Goal: Information Seeking & Learning: Learn about a topic

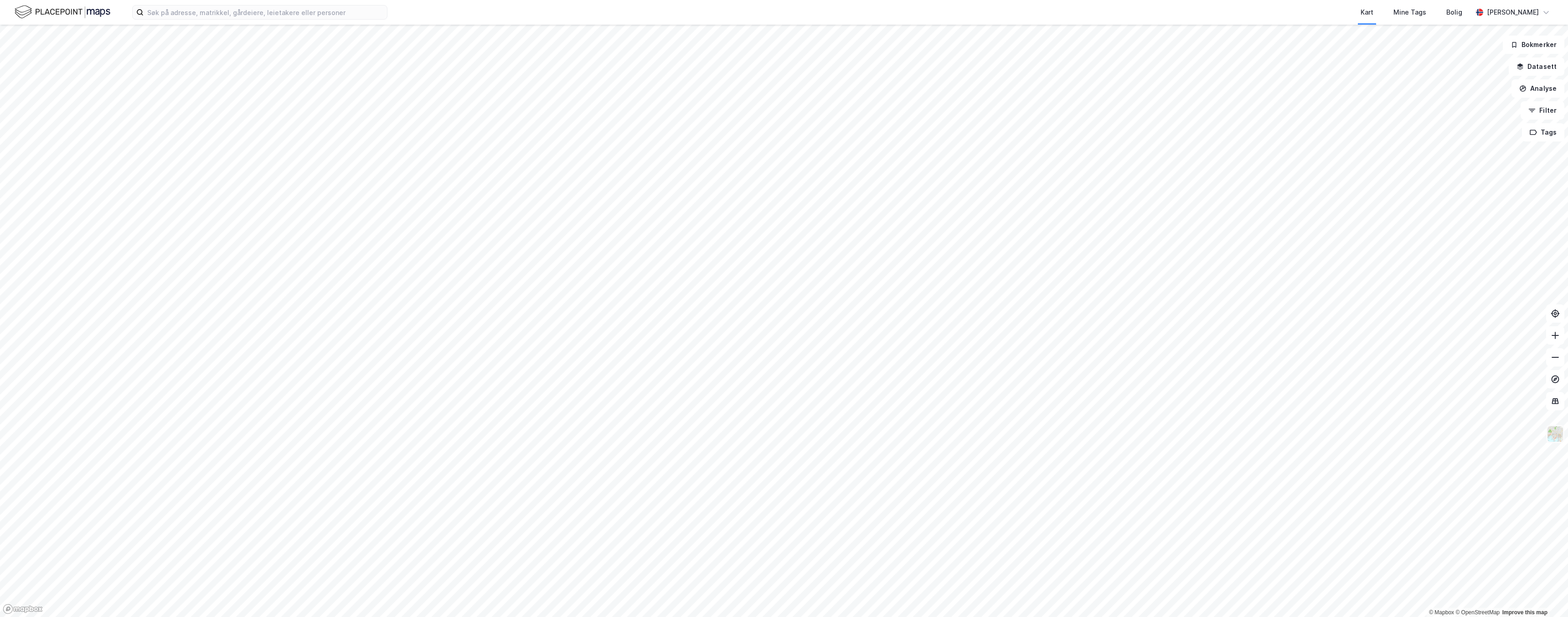
click at [1551, 429] on img at bounding box center [1555, 433] width 17 height 17
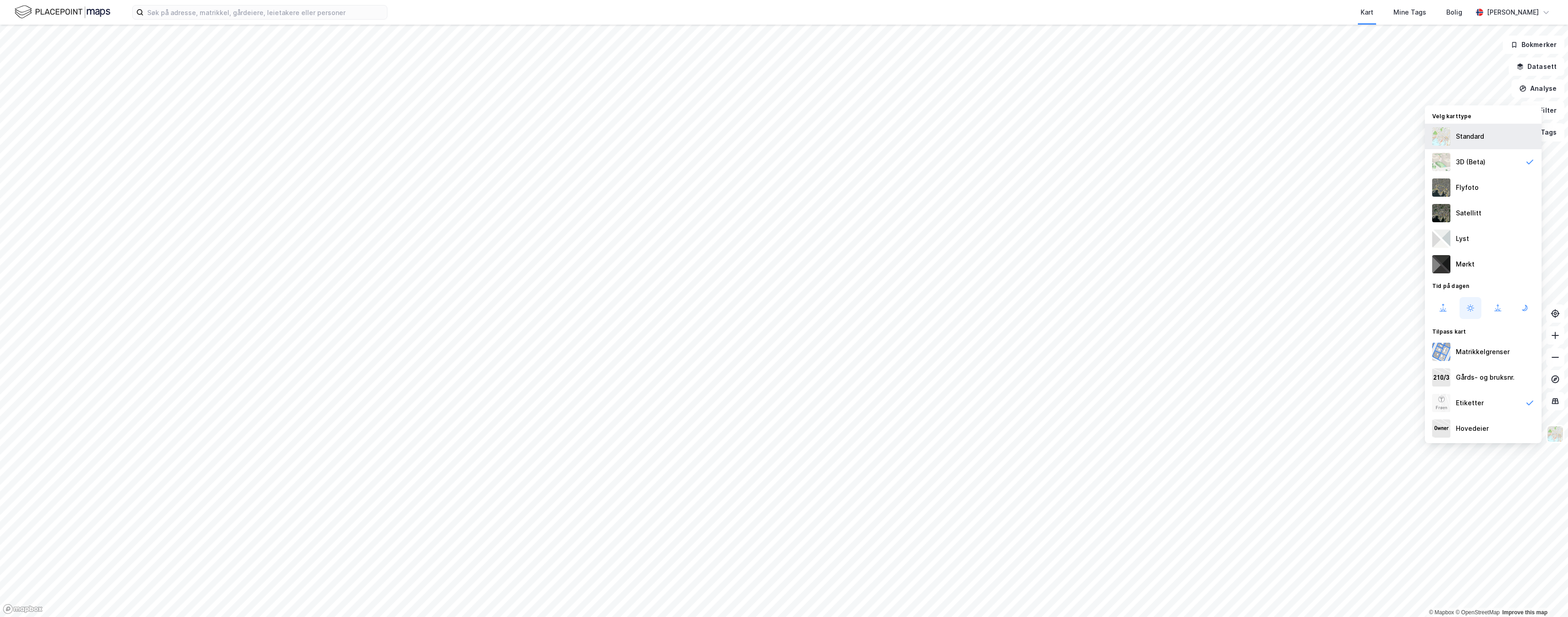
click at [1467, 136] on div "Standard" at bounding box center [1470, 136] width 29 height 11
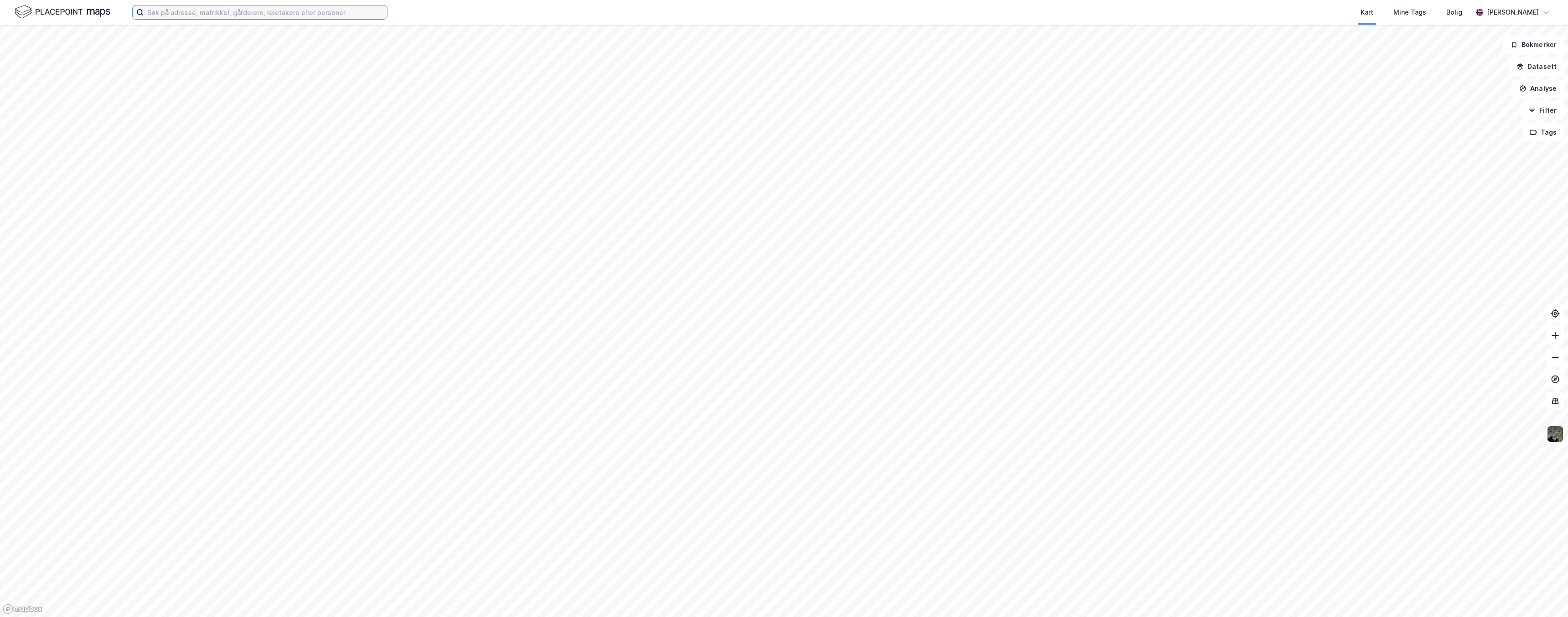
click at [263, 11] on input at bounding box center [265, 12] width 243 height 14
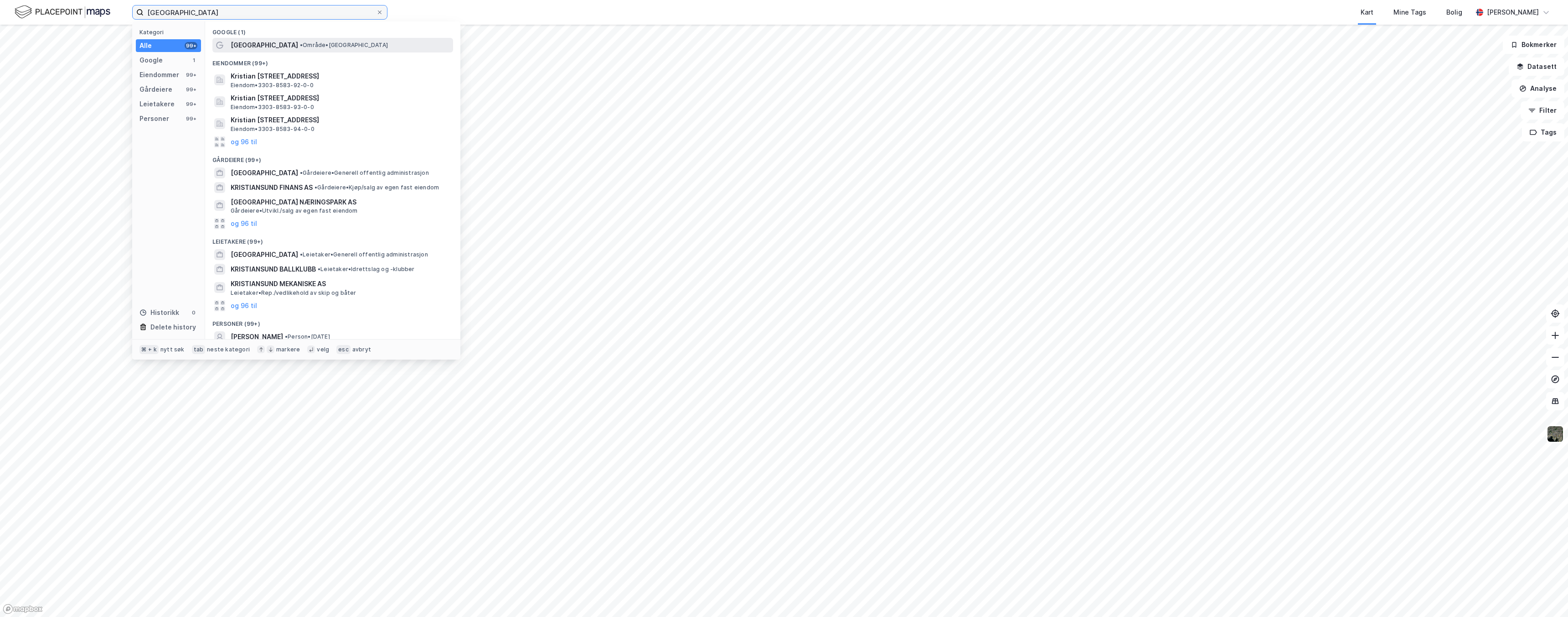
type input "[GEOGRAPHIC_DATA]"
click at [300, 48] on span "• Område • [GEOGRAPHIC_DATA]" at bounding box center [344, 45] width 88 height 8
click at [206, 11] on input "[GEOGRAPHIC_DATA]" at bounding box center [260, 12] width 233 height 14
click at [378, 14] on icon at bounding box center [380, 12] width 5 height 5
click at [376, 14] on input "[GEOGRAPHIC_DATA]" at bounding box center [260, 12] width 233 height 14
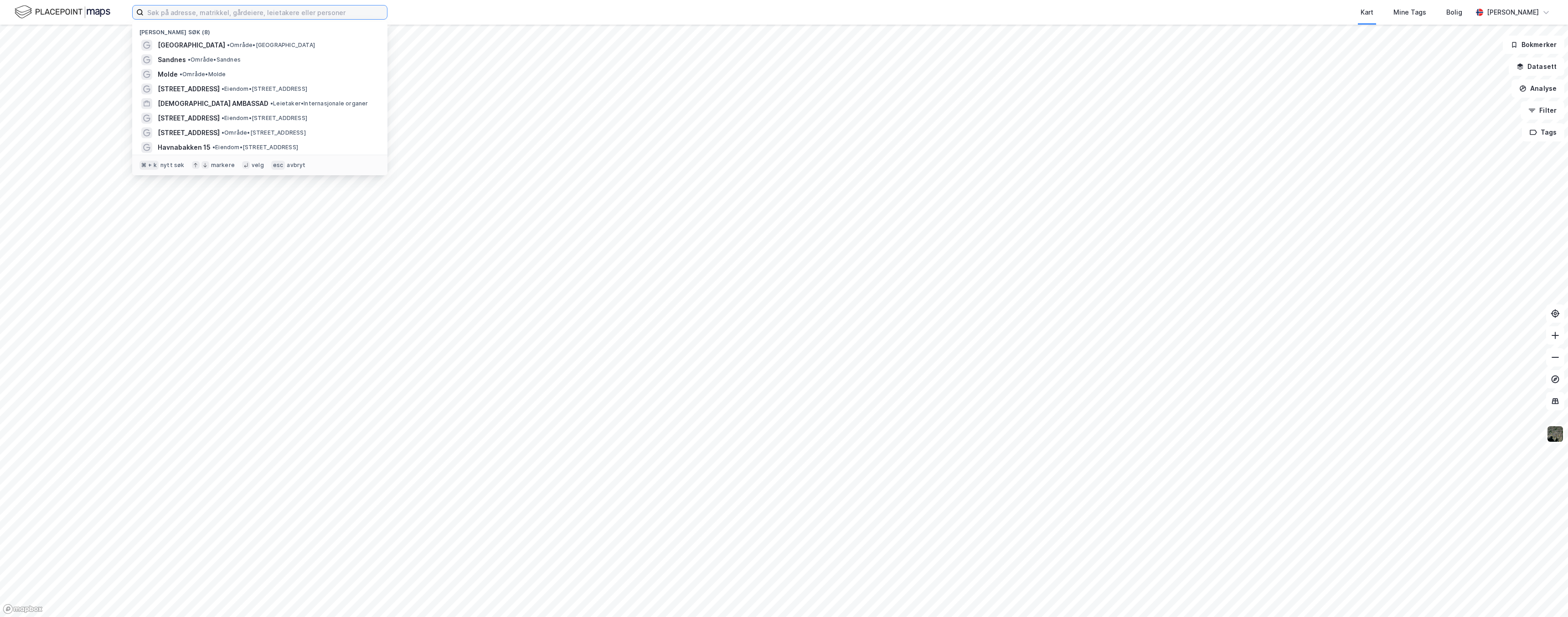
paste input "[STREET_ADDRESS]"
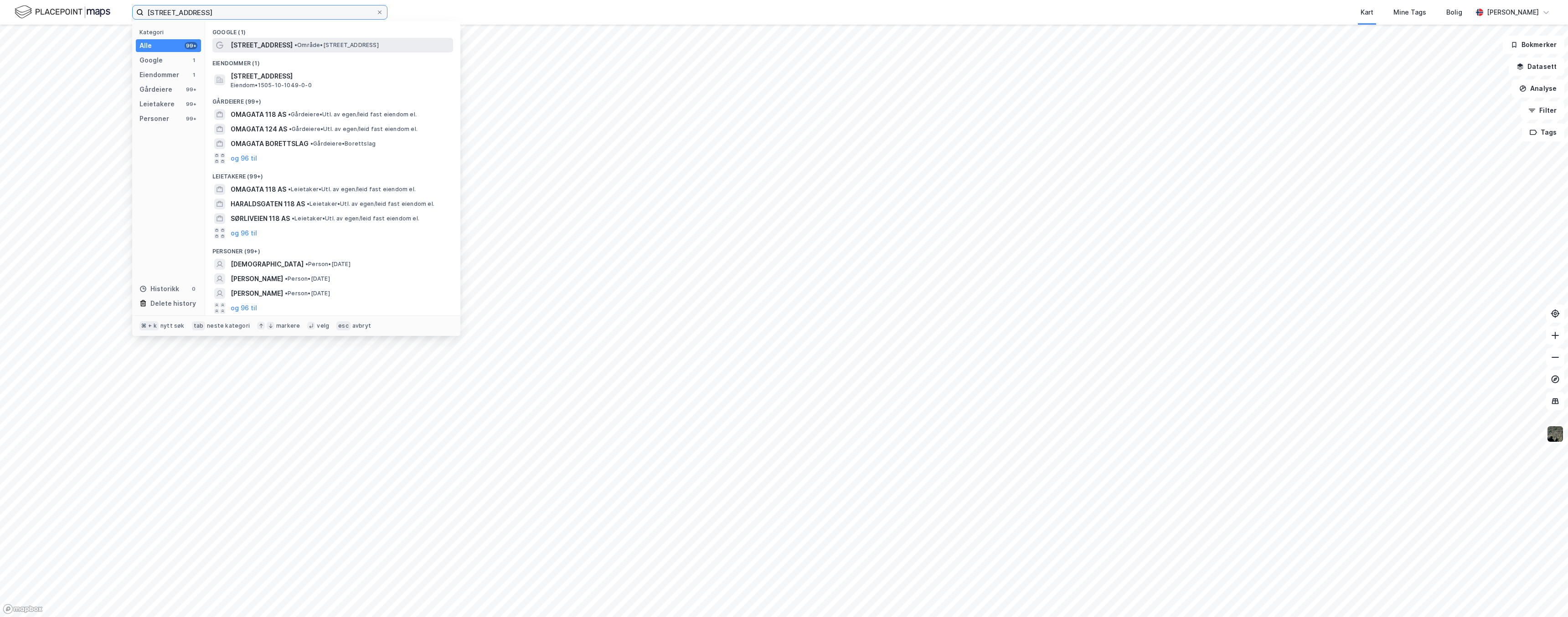
type input "[STREET_ADDRESS]"
click at [265, 50] on span "[STREET_ADDRESS]" at bounding box center [261, 45] width 62 height 11
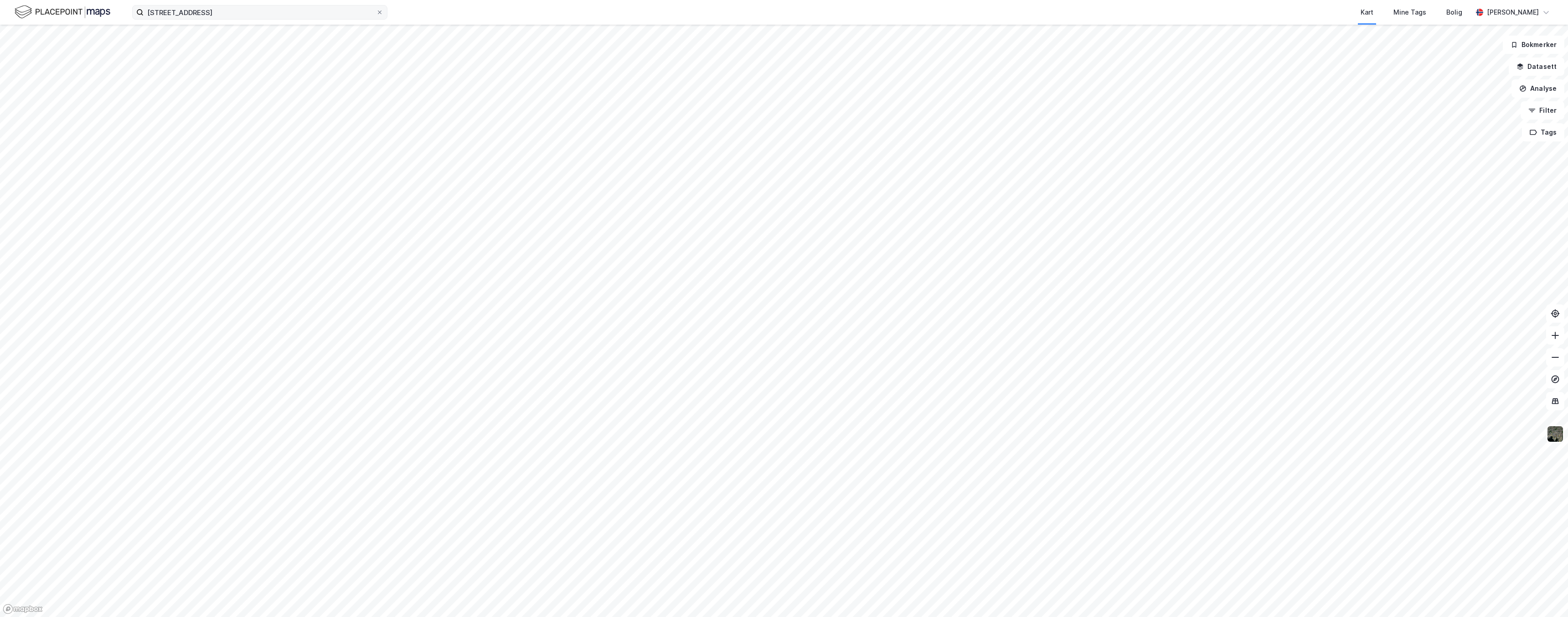
click at [1554, 438] on img at bounding box center [1555, 433] width 17 height 17
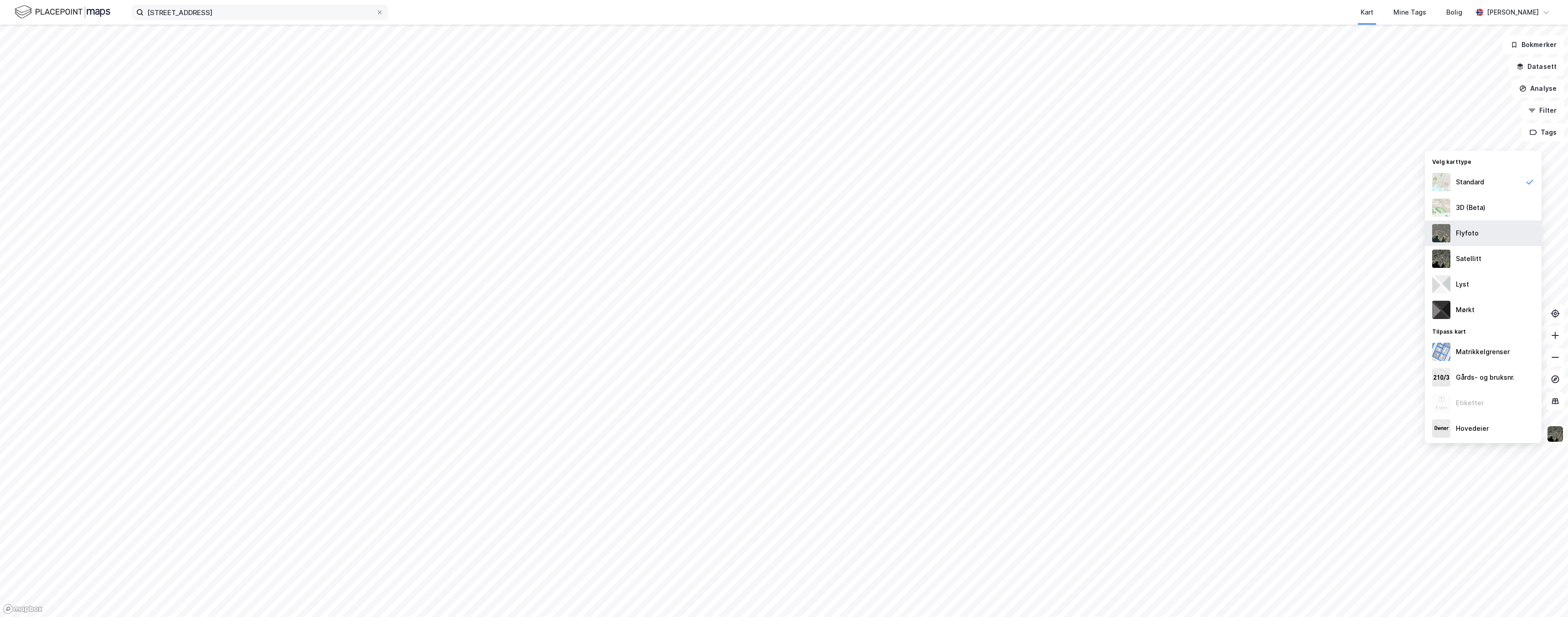
click at [1483, 232] on div "Flyfoto" at bounding box center [1483, 233] width 117 height 26
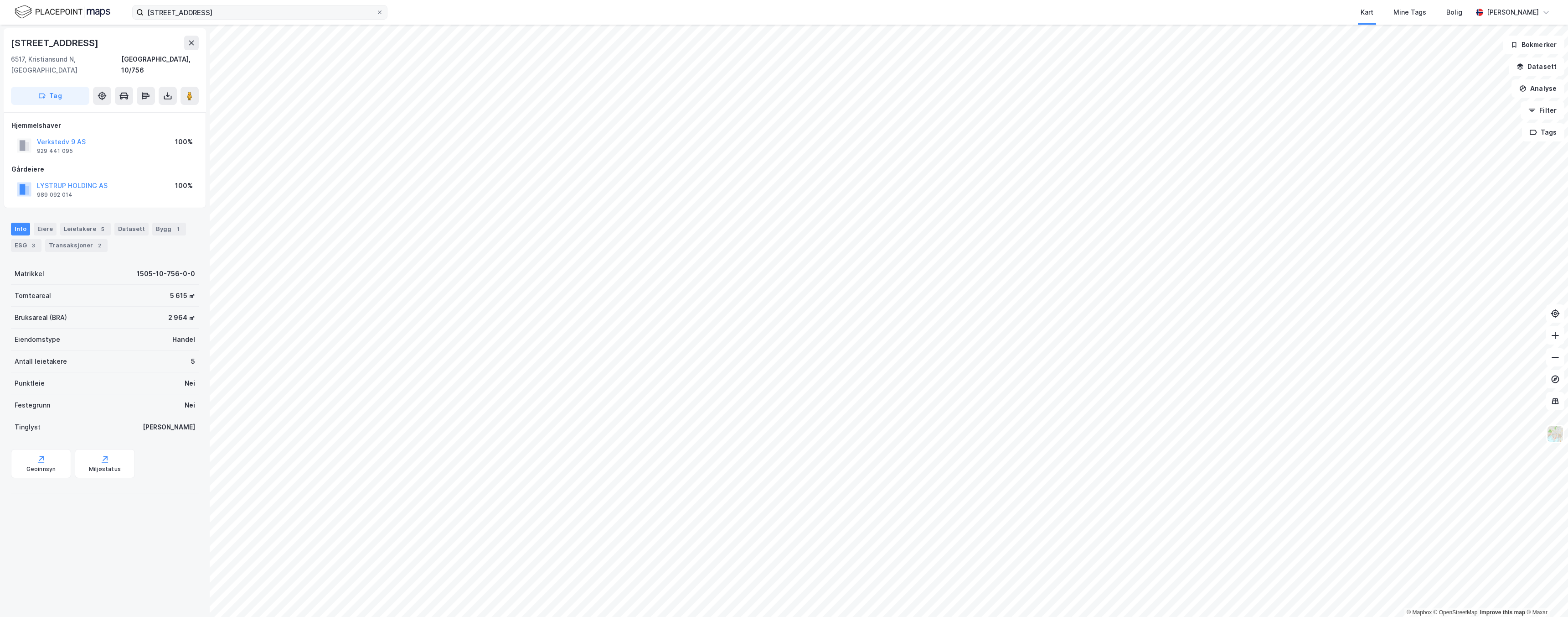
click at [40, 227] on div "Info Eiere Leietakere 5 Datasett Bygg 1 ESG 3 Transaksjoner 2" at bounding box center [105, 237] width 188 height 29
click at [47, 223] on div "Eiere" at bounding box center [45, 229] width 23 height 13
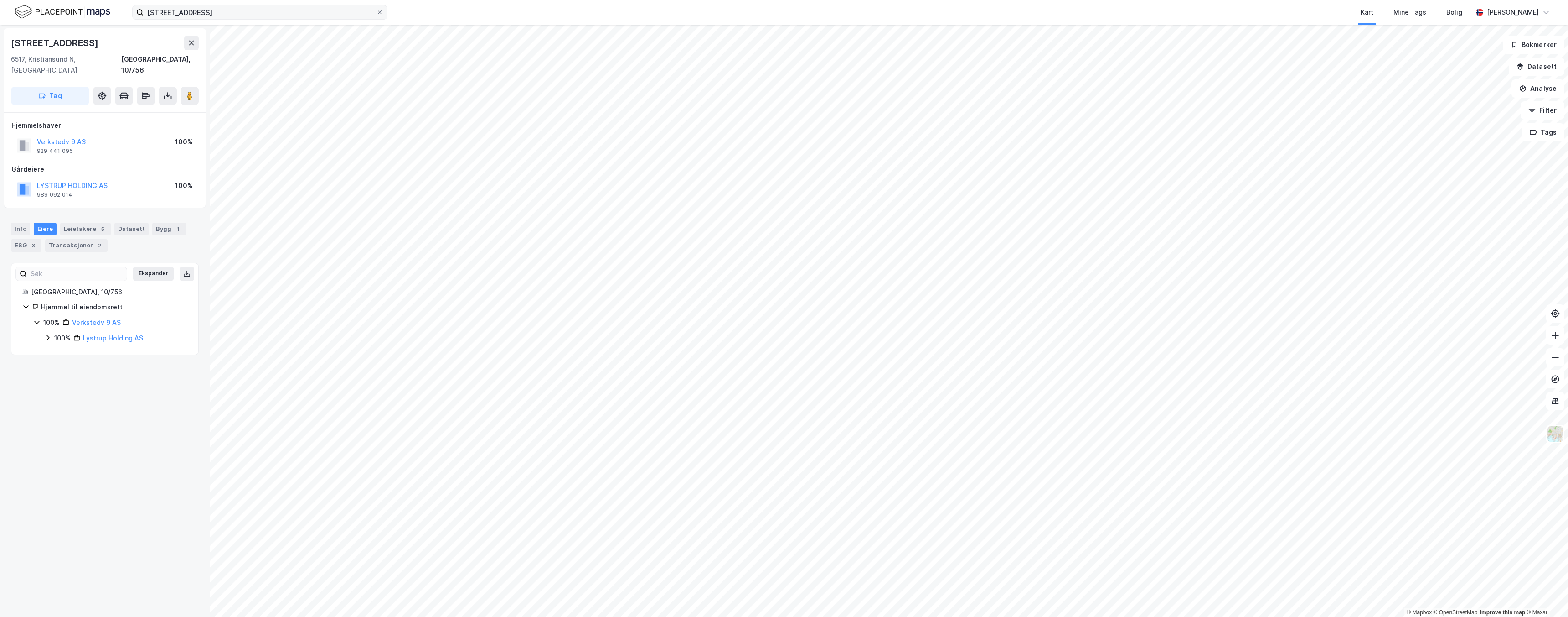
click at [44, 334] on icon at bounding box center [48, 338] width 8 height 8
click at [38, 318] on icon at bounding box center [37, 322] width 8 height 8
click at [92, 224] on div "Info Eiere Leietakere 5 Datasett Bygg 1 ESG 3 Transaksjoner 2" at bounding box center [105, 237] width 188 height 29
click at [98, 224] on div "5" at bounding box center [103, 229] width 9 height 9
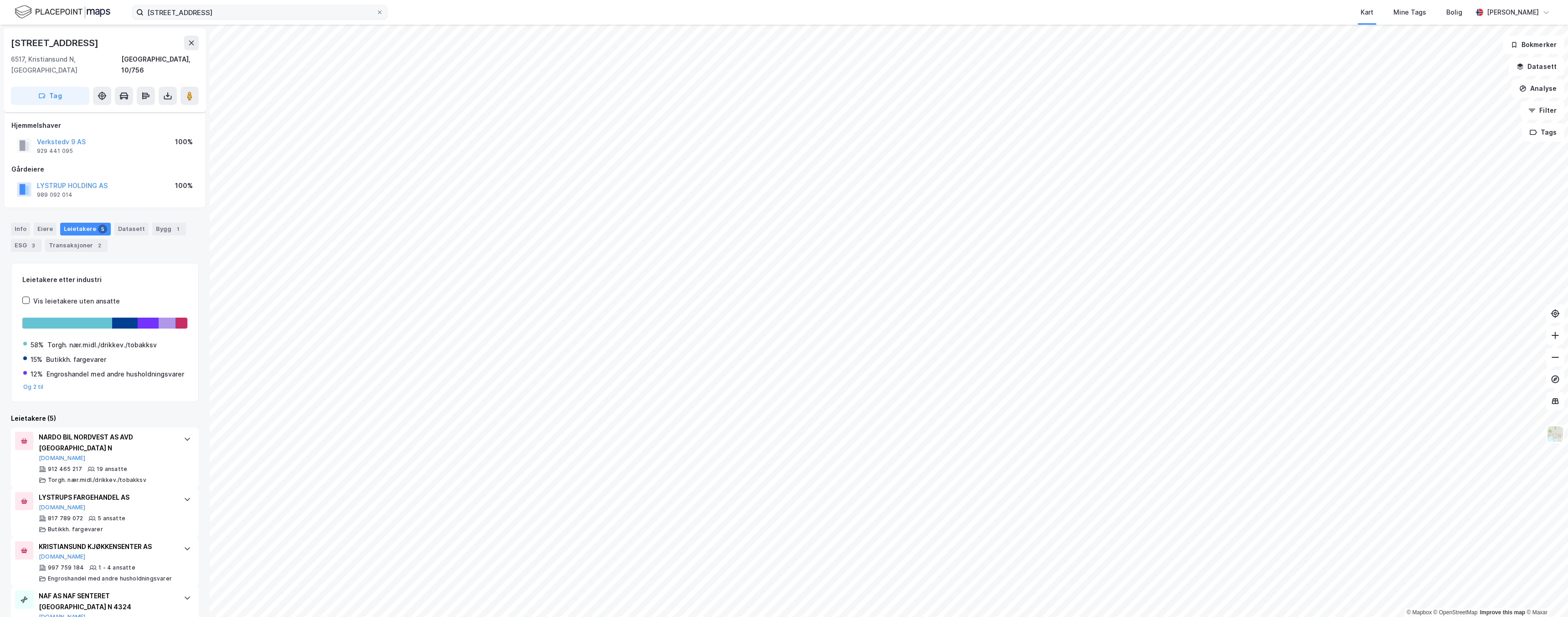
scroll to position [101, 0]
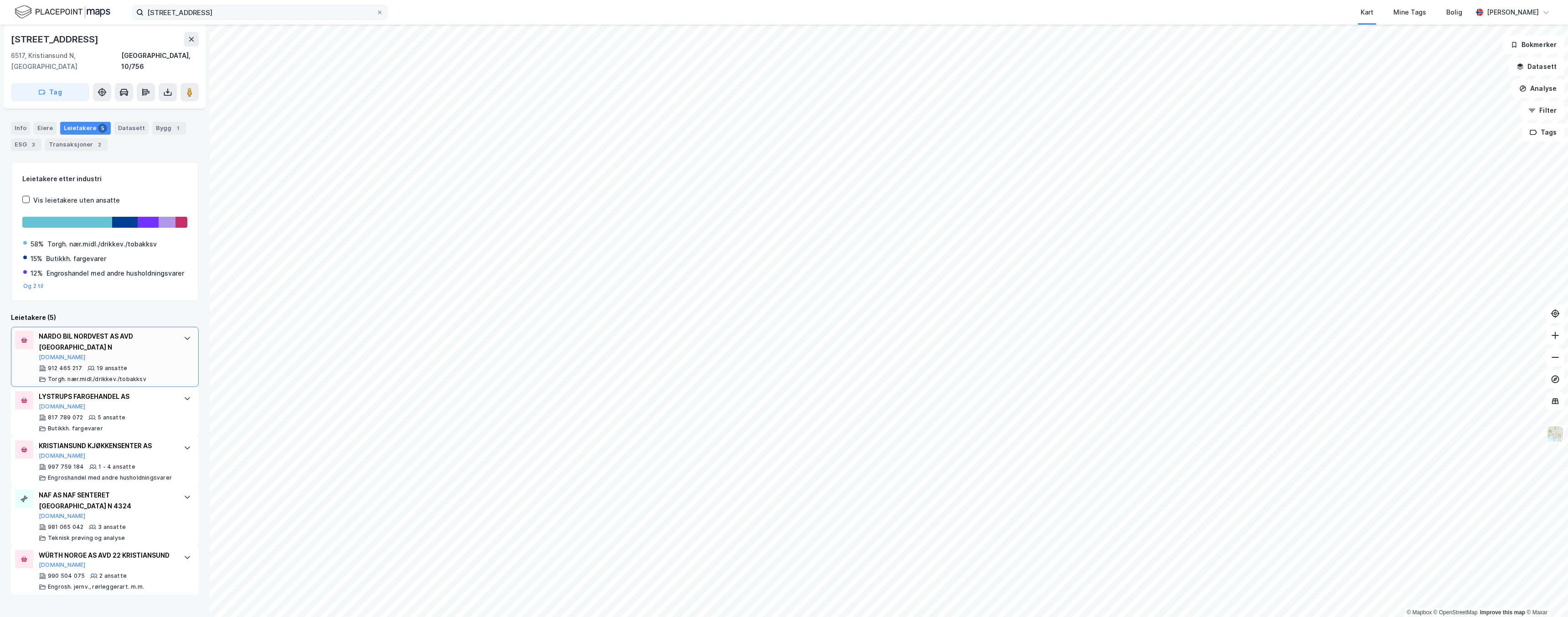
click at [184, 339] on div at bounding box center [187, 338] width 14 height 14
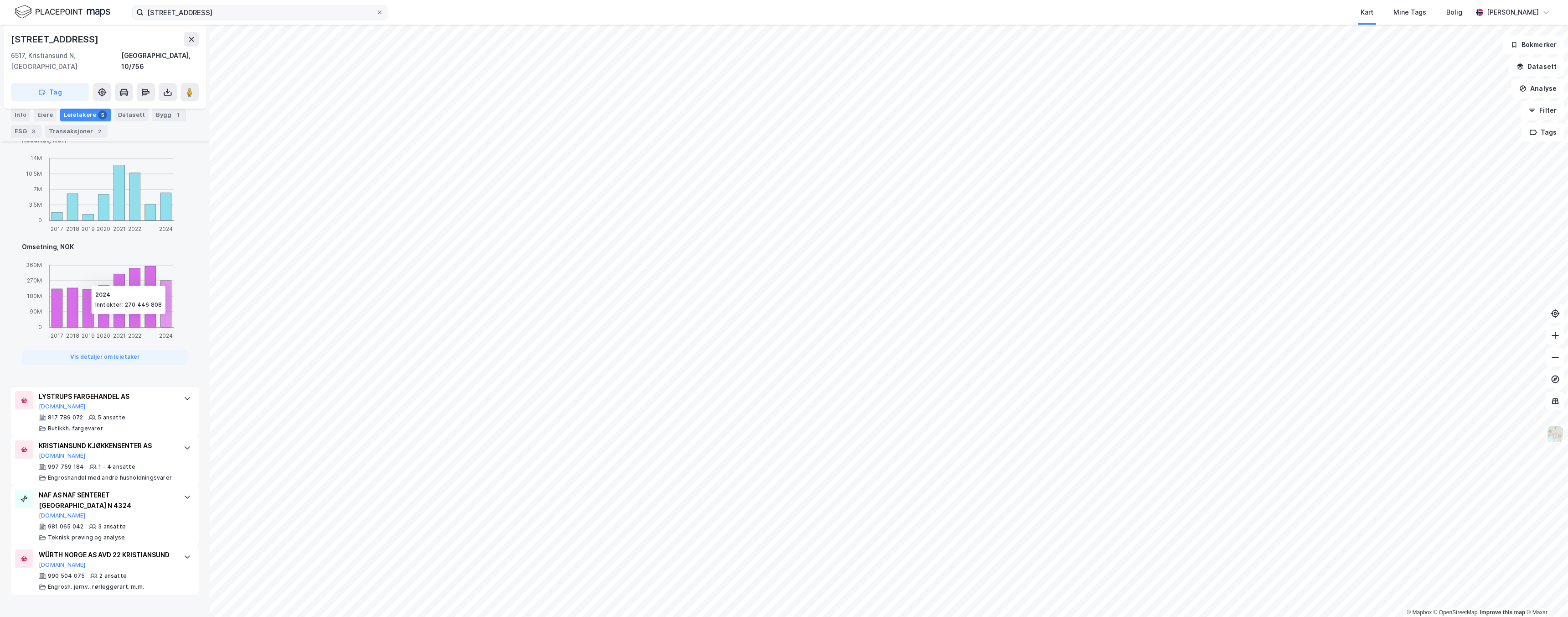
scroll to position [0, 0]
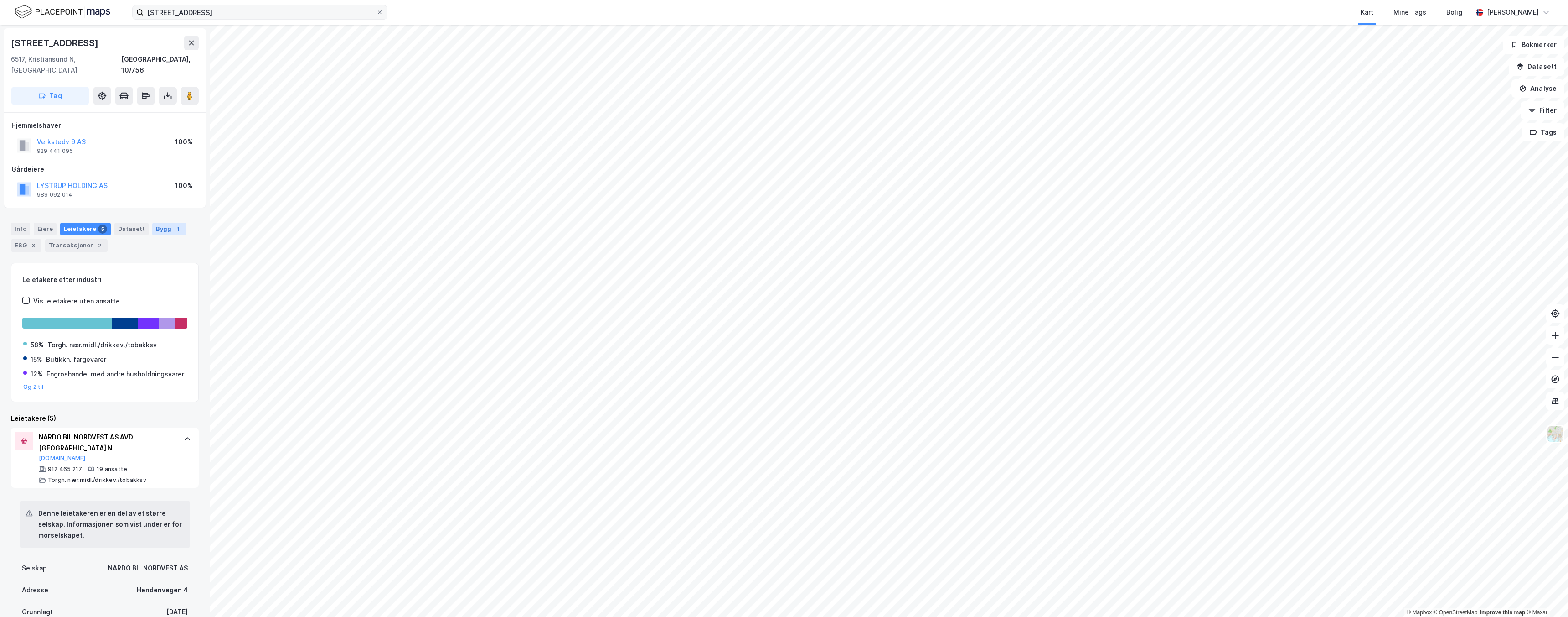
click at [155, 223] on div "Bygg 1" at bounding box center [169, 229] width 34 height 13
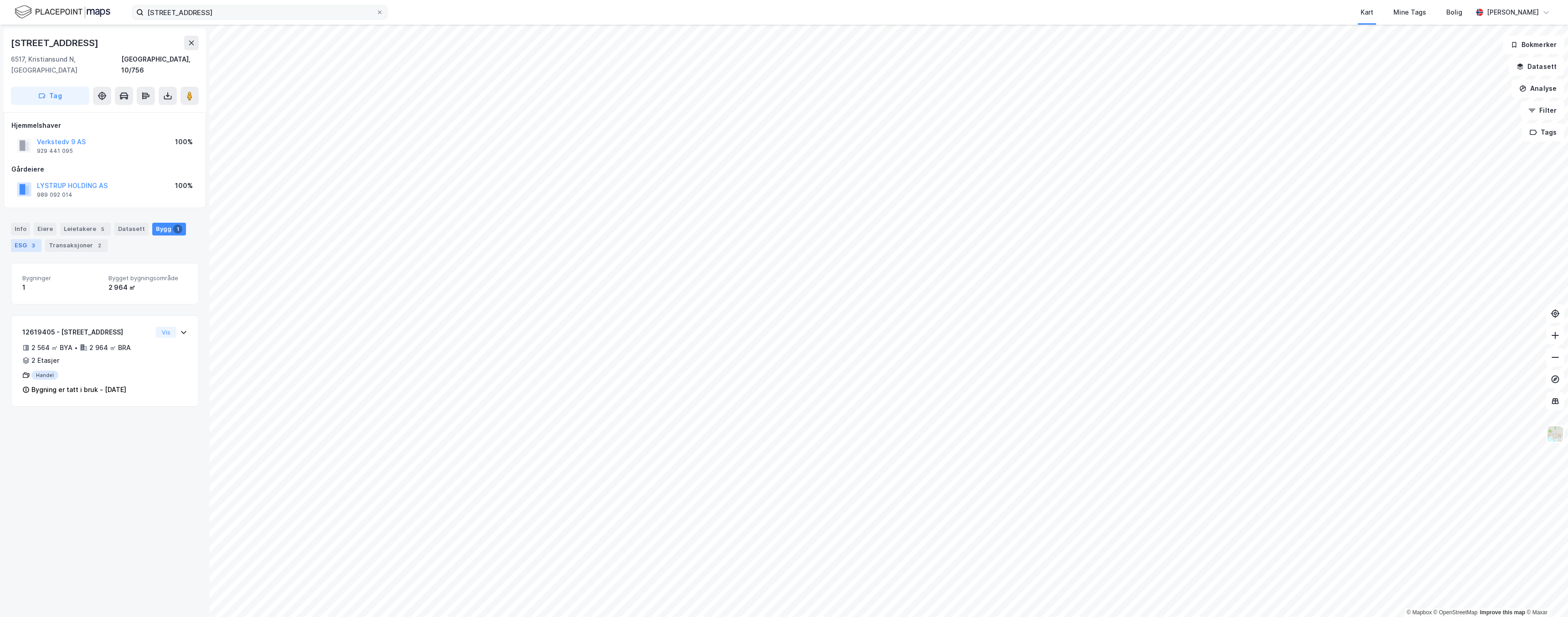
click at [32, 241] on div "3" at bounding box center [33, 245] width 9 height 9
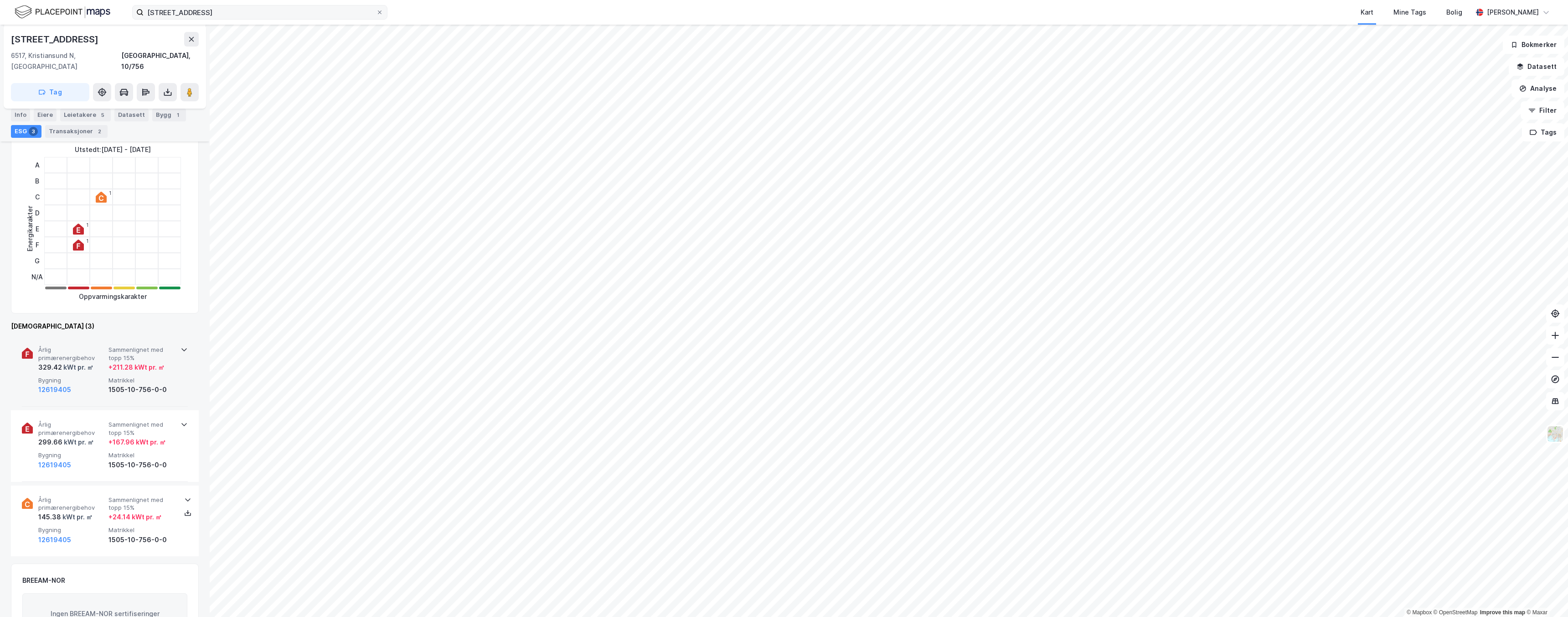
scroll to position [152, 0]
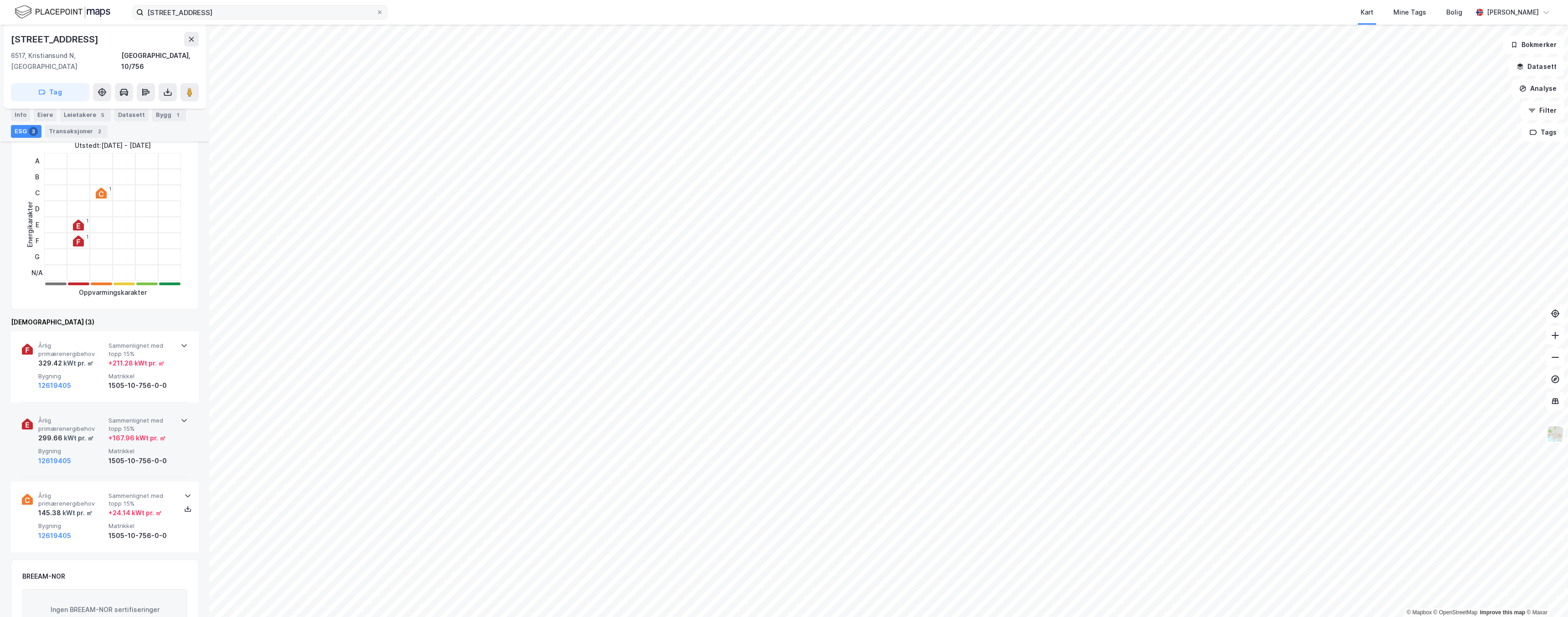
click at [181, 417] on icon at bounding box center [185, 420] width 8 height 8
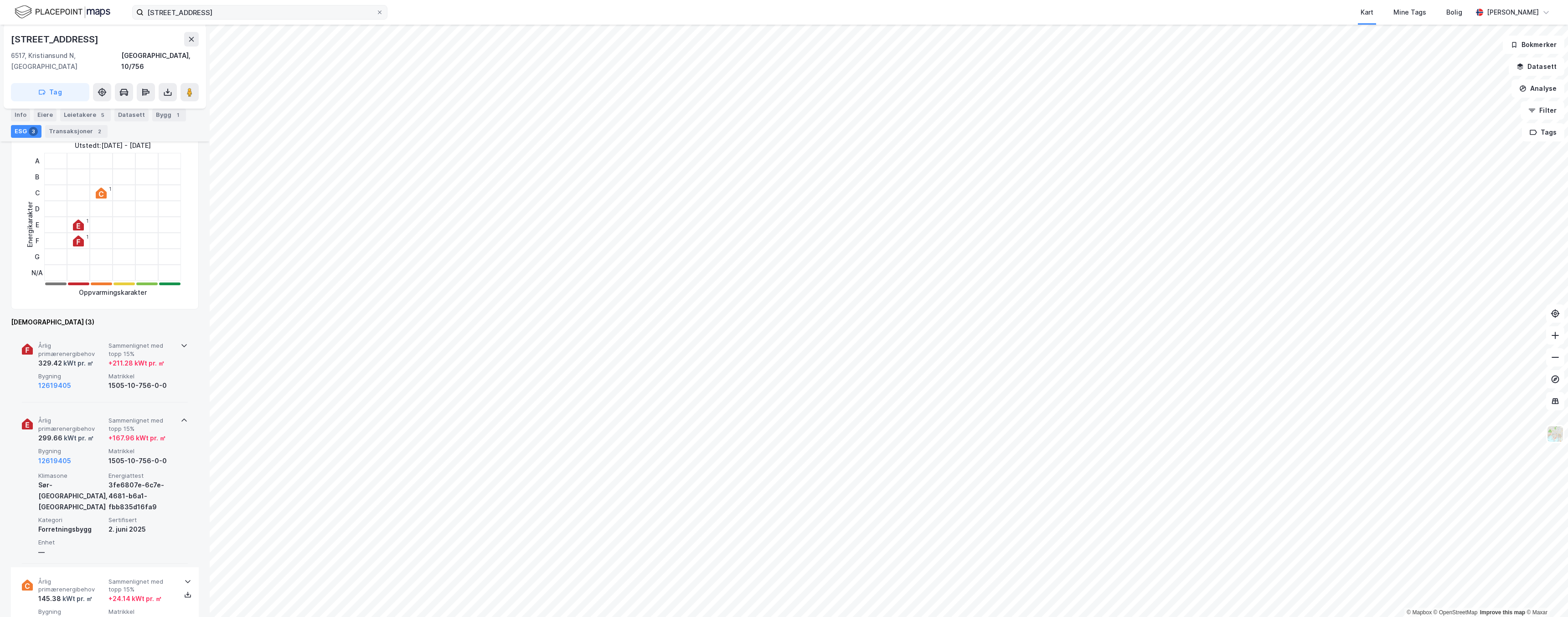
click at [181, 340] on div at bounding box center [185, 344] width 8 height 8
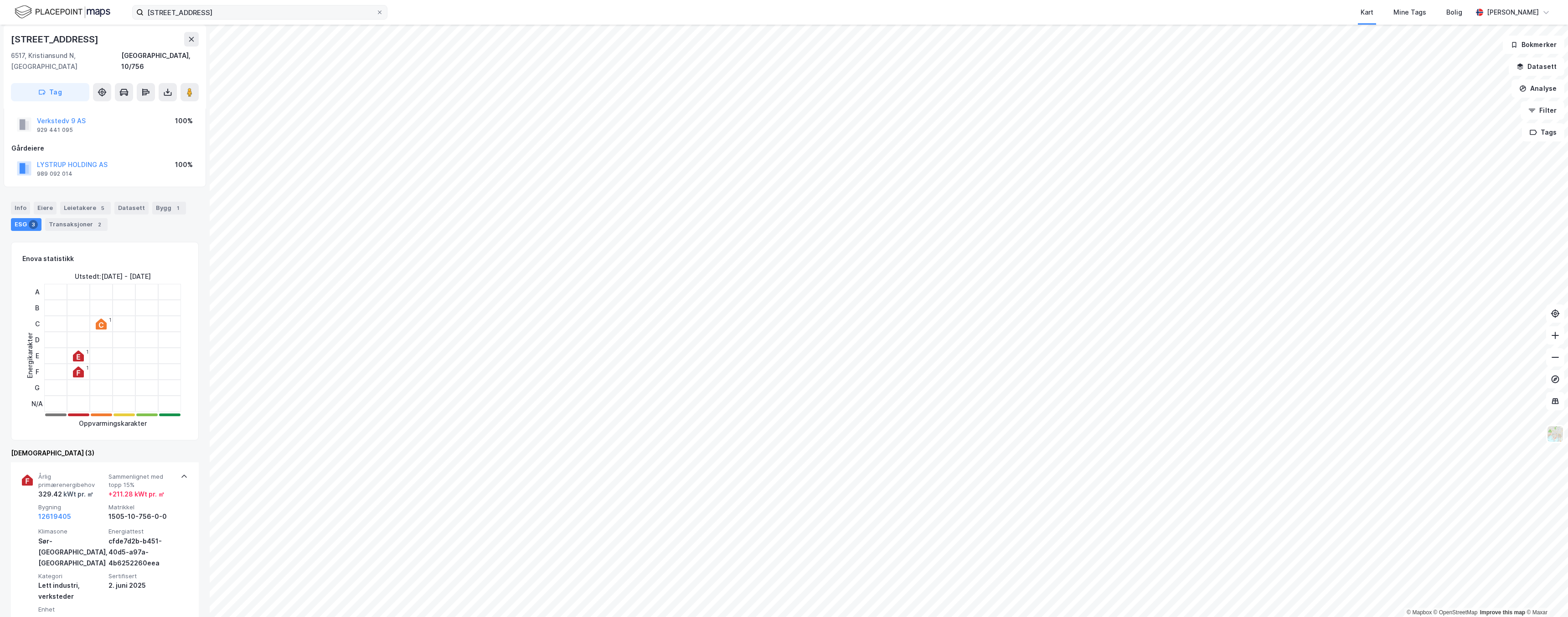
scroll to position [0, 0]
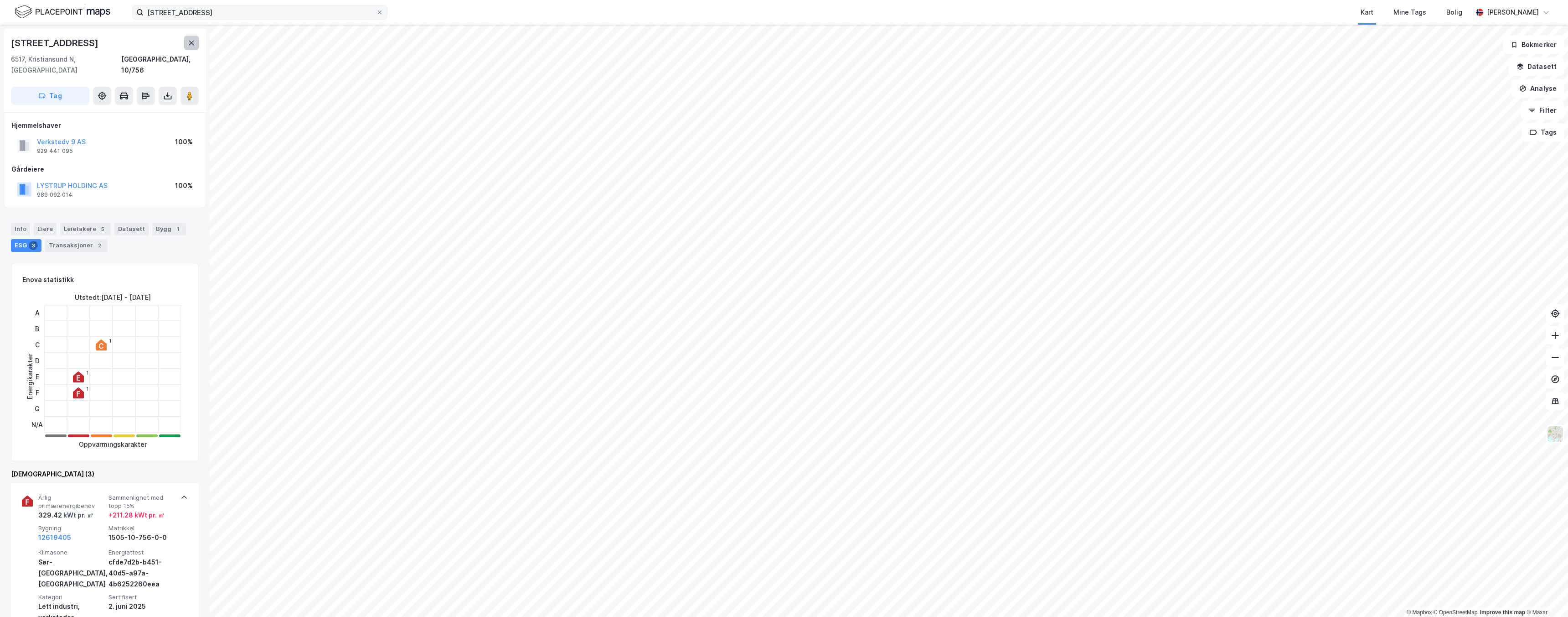
click at [187, 41] on button at bounding box center [191, 42] width 14 height 14
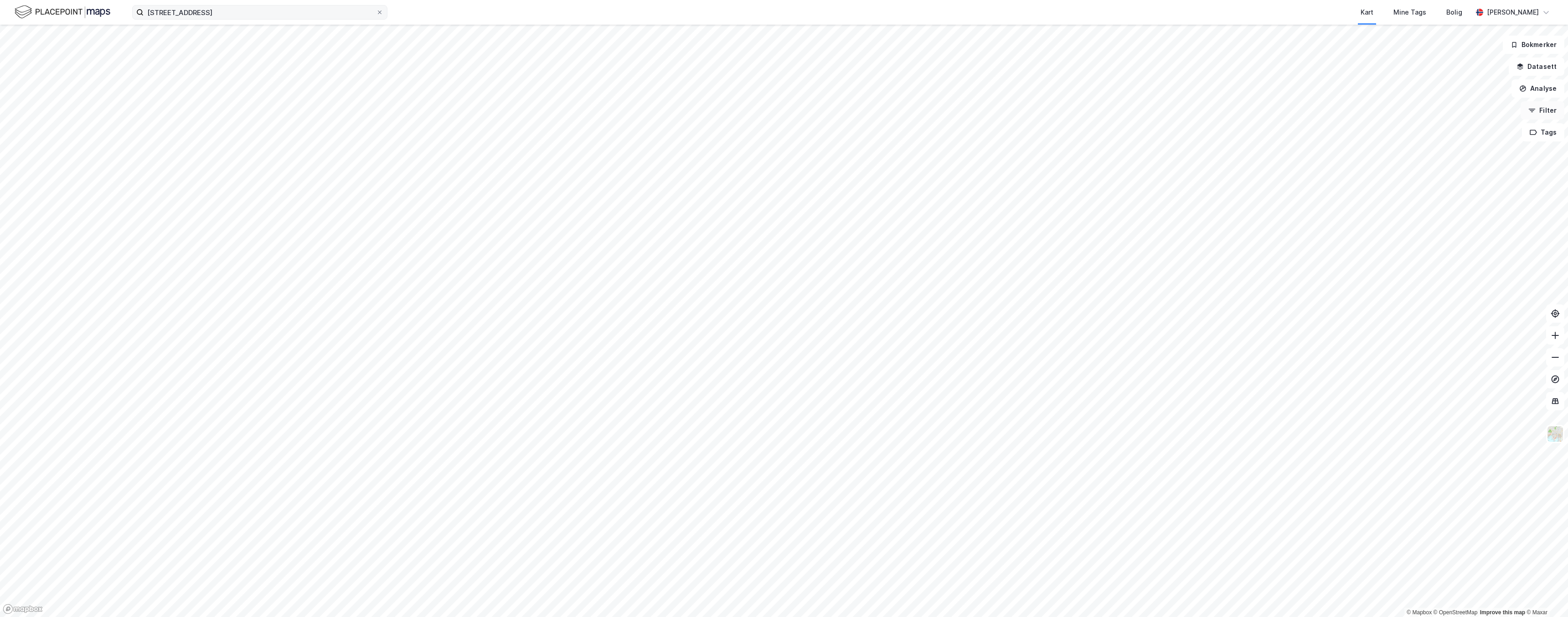
click at [1538, 109] on button "Filter" at bounding box center [1542, 110] width 44 height 18
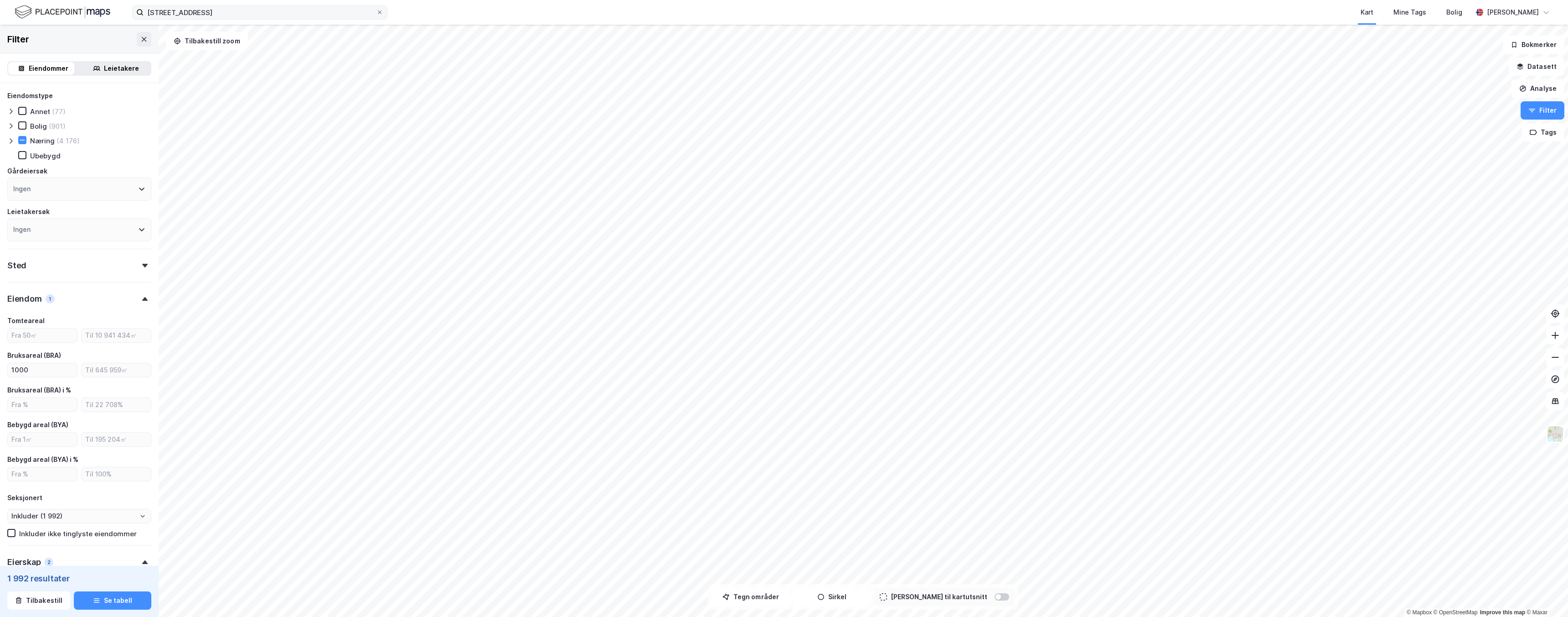
click at [12, 141] on icon at bounding box center [11, 141] width 8 height 8
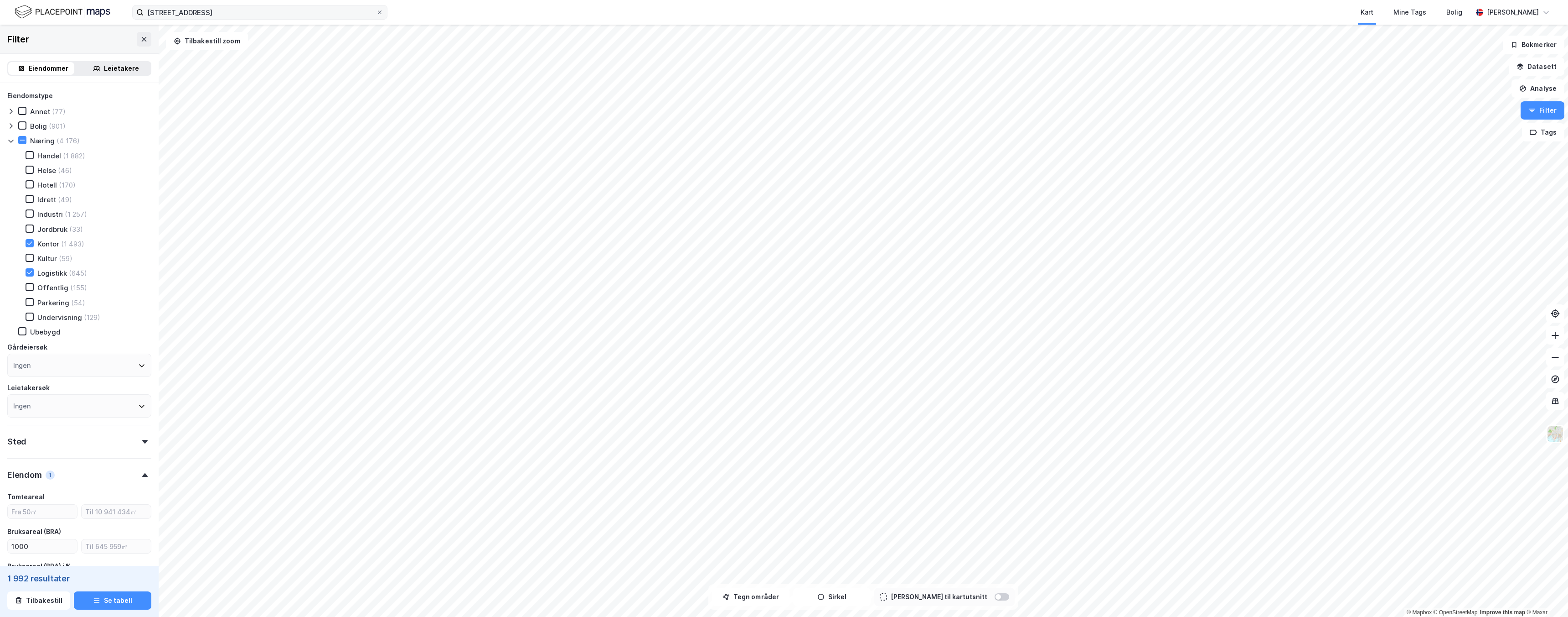
click at [14, 124] on icon at bounding box center [11, 126] width 8 height 8
click at [14, 125] on icon at bounding box center [11, 126] width 8 height 8
click at [15, 106] on div "Eiendomstype Annet (77) Bolig (901) Næring (4 176) Handel (1 882) Helse (46) Ho…" at bounding box center [80, 254] width 144 height 327
click at [14, 110] on icon at bounding box center [11, 111] width 8 height 8
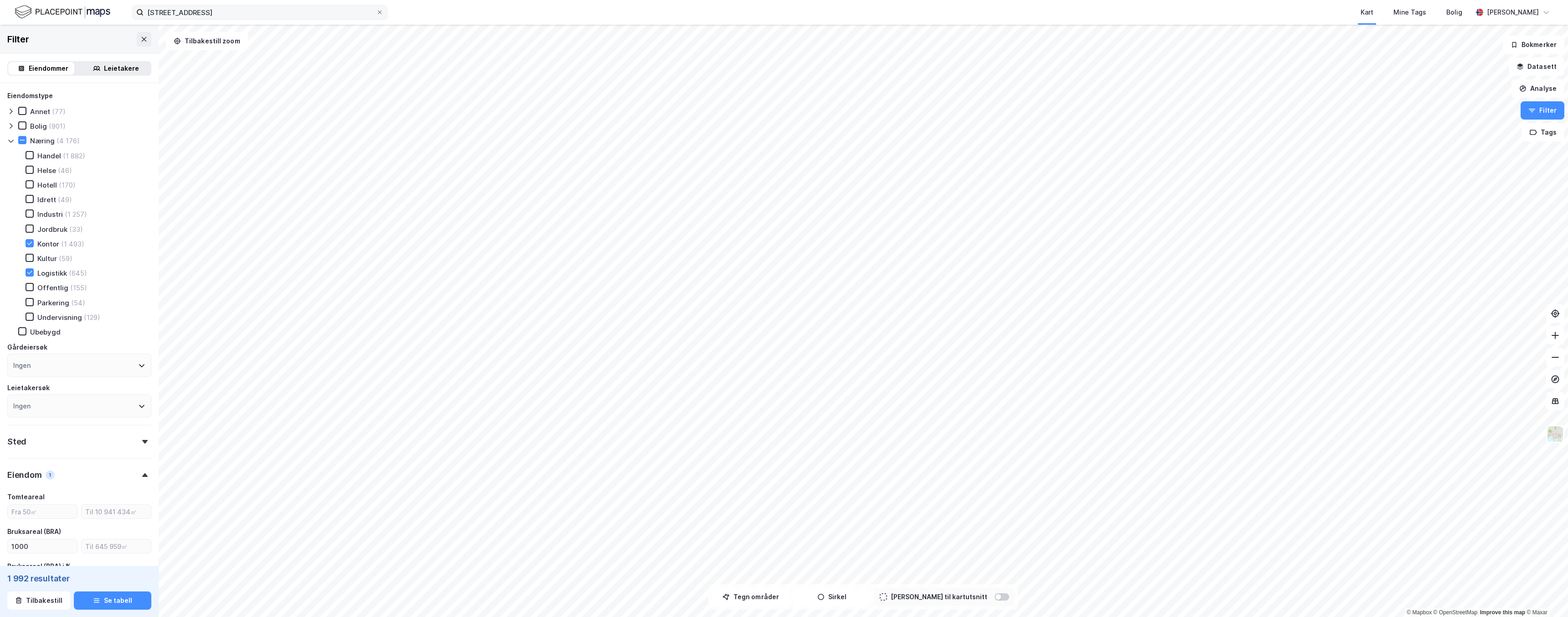
click at [14, 112] on icon at bounding box center [11, 111] width 8 height 8
click at [14, 112] on icon at bounding box center [11, 111] width 8 height 8
click at [14, 141] on div at bounding box center [13, 140] width 11 height 9
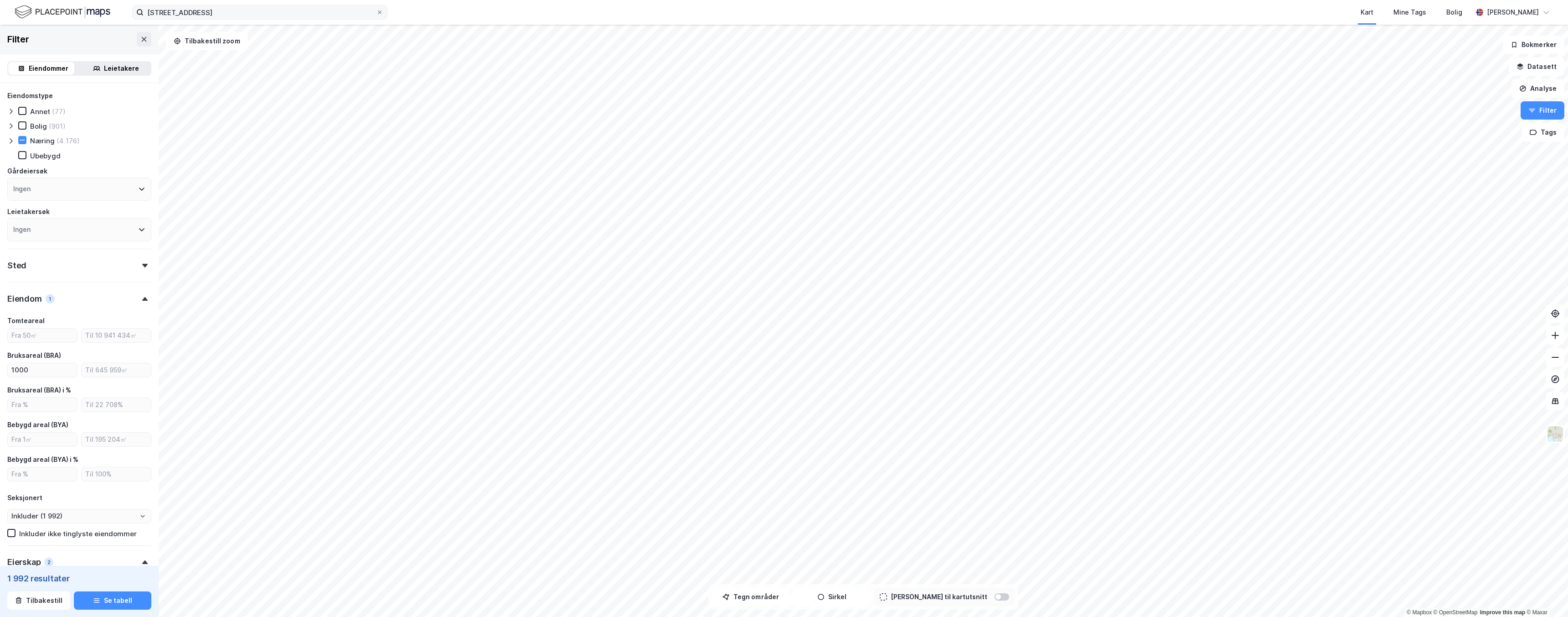
click at [14, 141] on div at bounding box center [13, 140] width 11 height 9
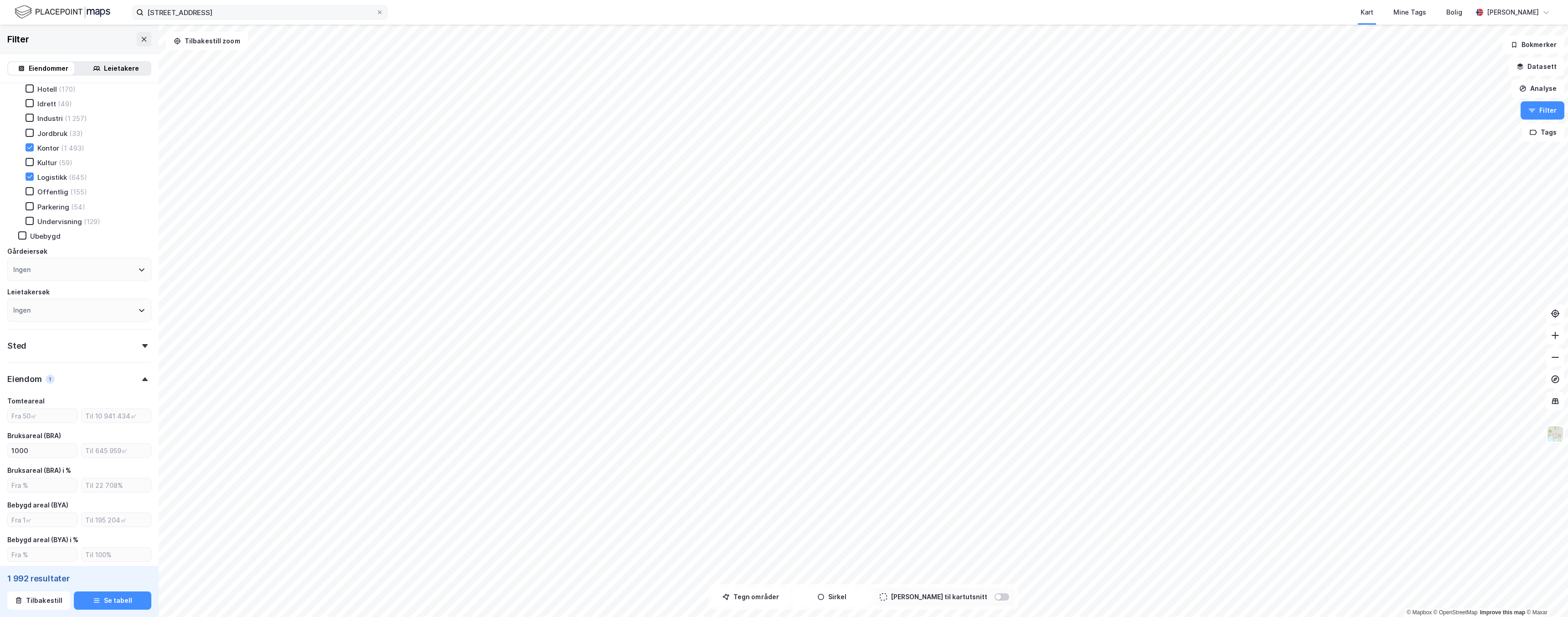
scroll to position [194, 0]
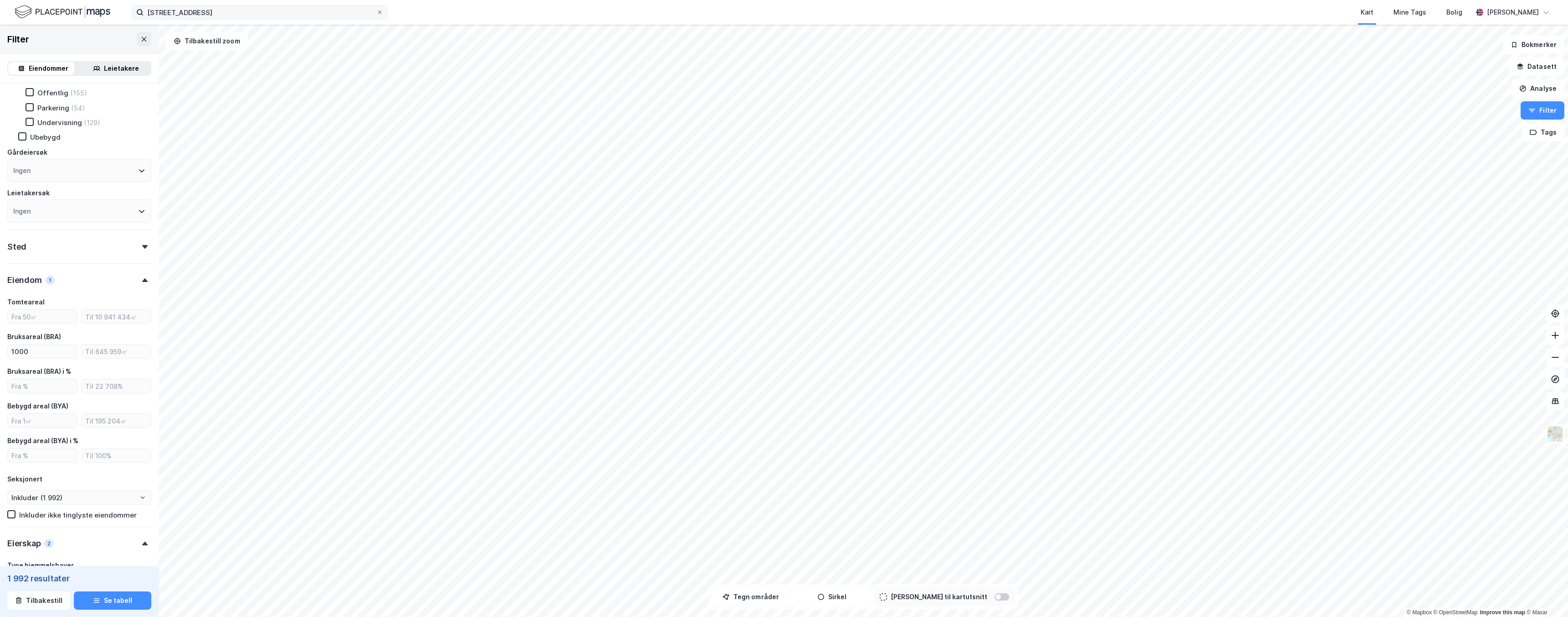
click at [92, 278] on div "Eiendom 1" at bounding box center [80, 276] width 144 height 26
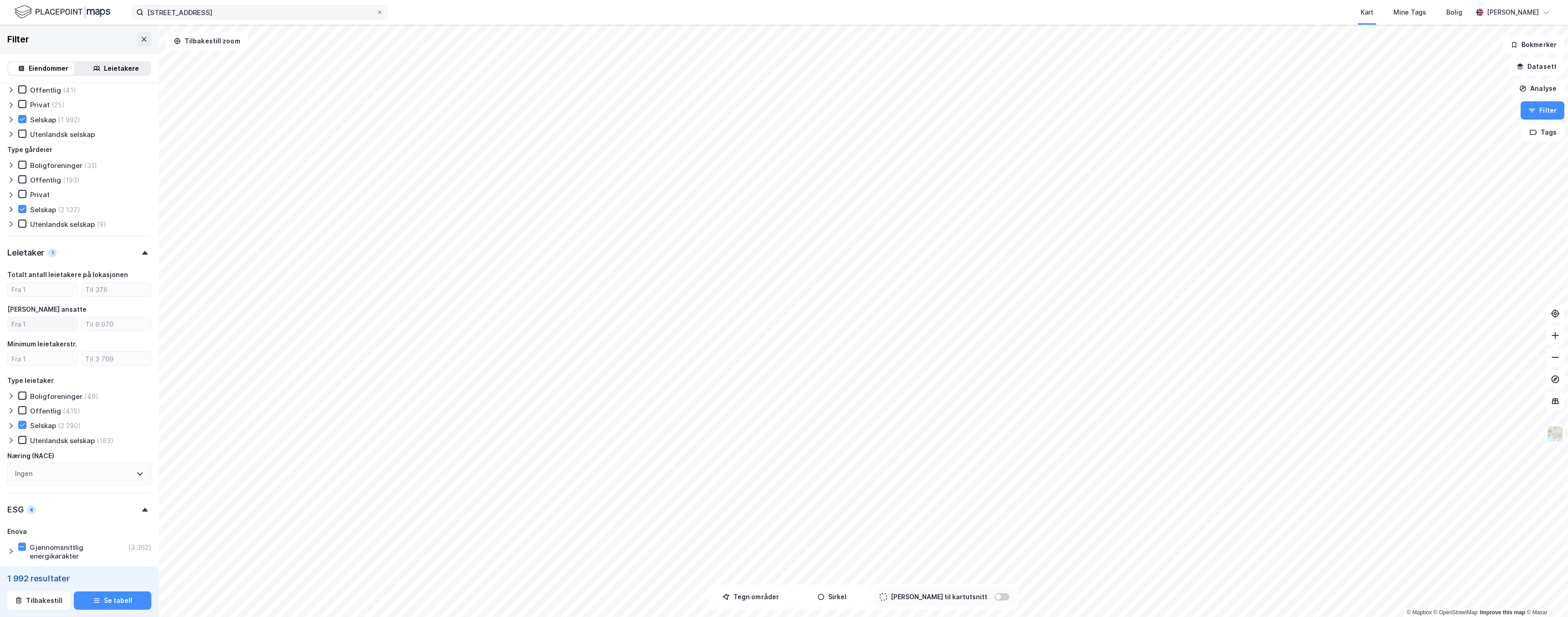
scroll to position [629, 0]
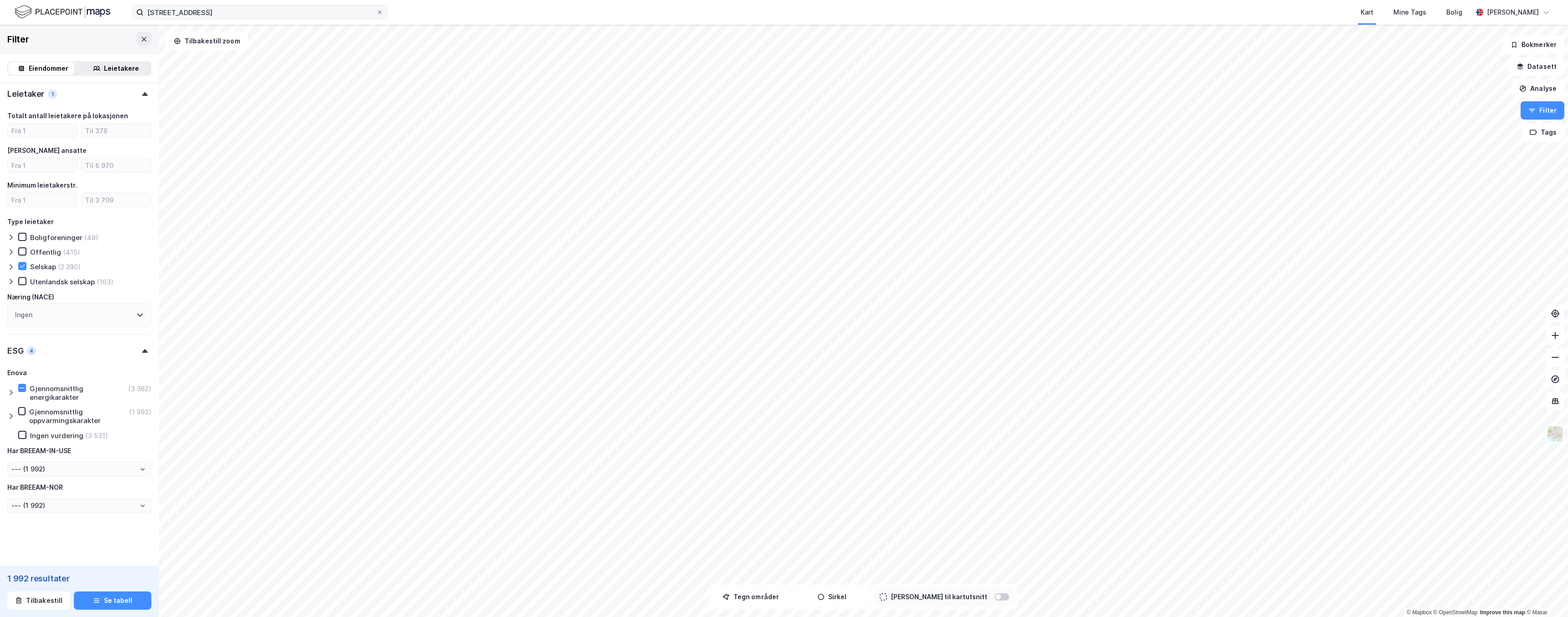
click at [14, 236] on icon at bounding box center [11, 237] width 8 height 8
click at [14, 269] on icon at bounding box center [11, 267] width 8 height 8
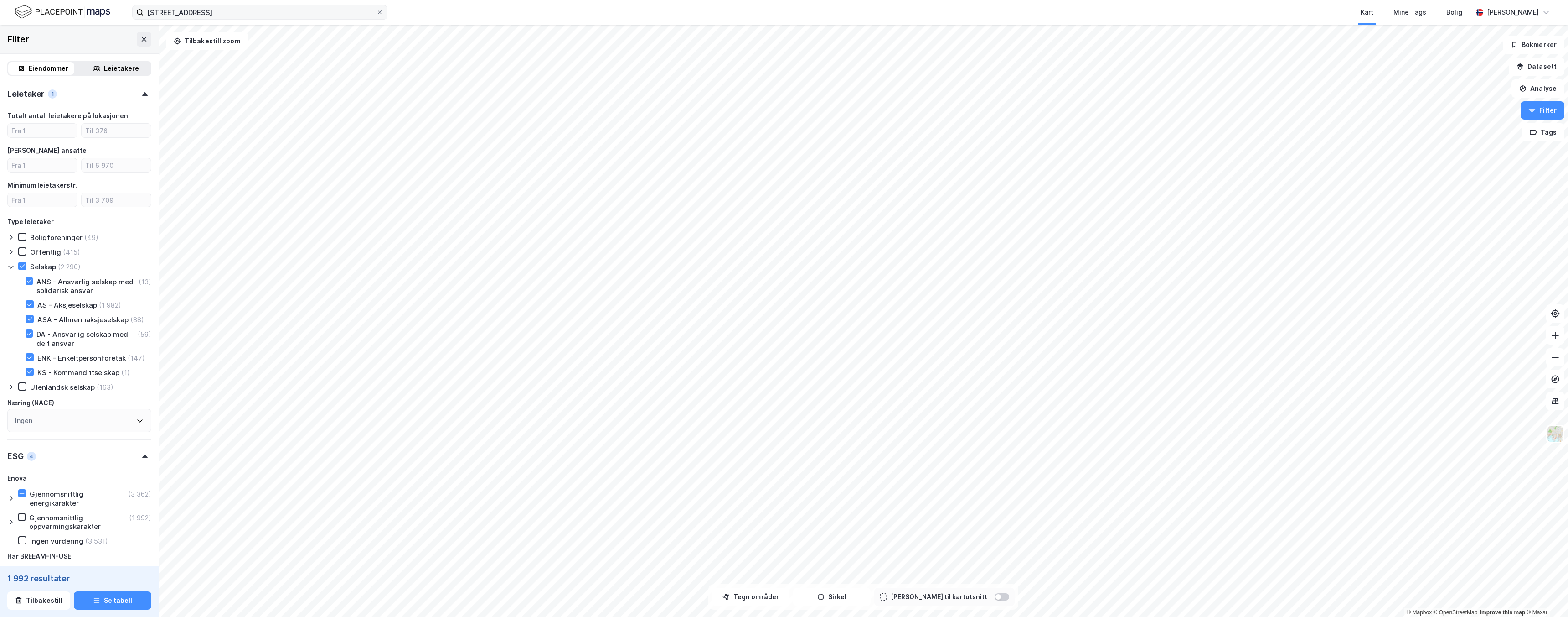
click at [14, 268] on icon at bounding box center [11, 267] width 8 height 8
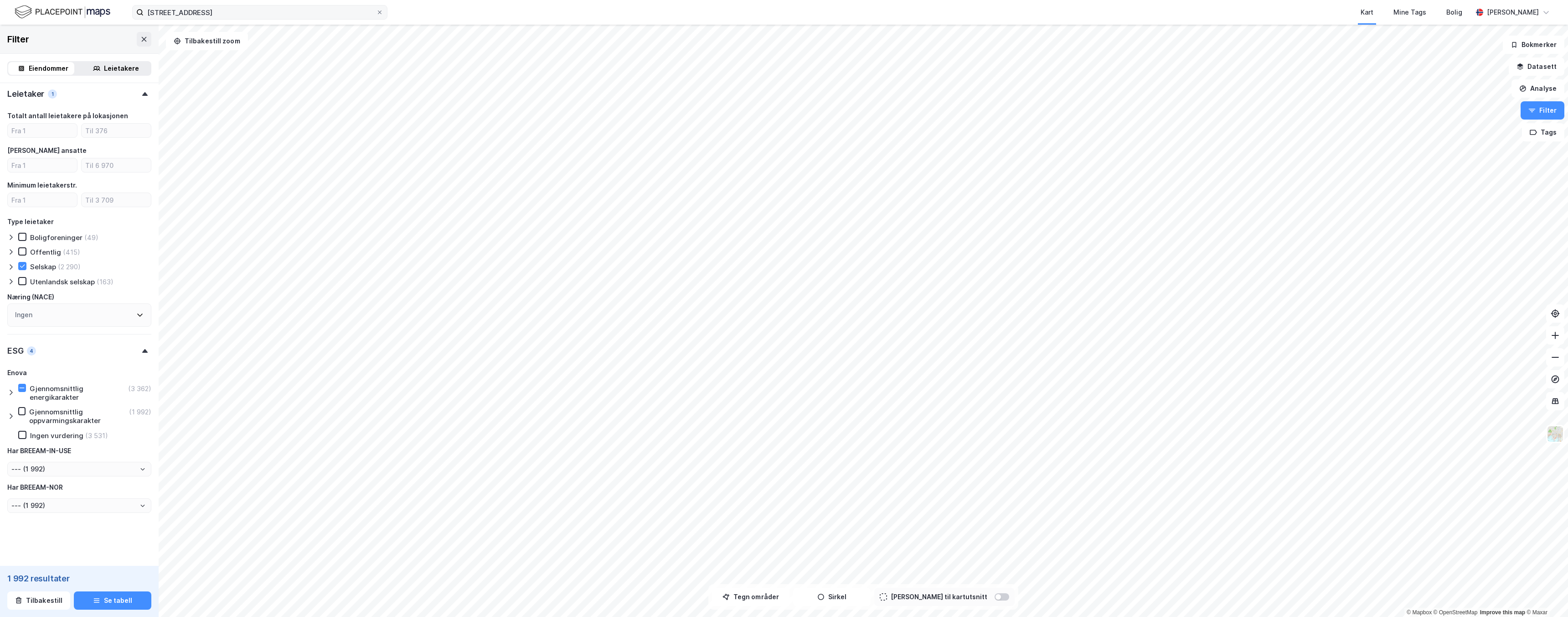
click at [14, 281] on icon at bounding box center [11, 281] width 8 height 8
click at [53, 310] on div "Ingen" at bounding box center [80, 315] width 144 height 23
click at [140, 268] on div "Selskap (2 290)" at bounding box center [80, 266] width 144 height 9
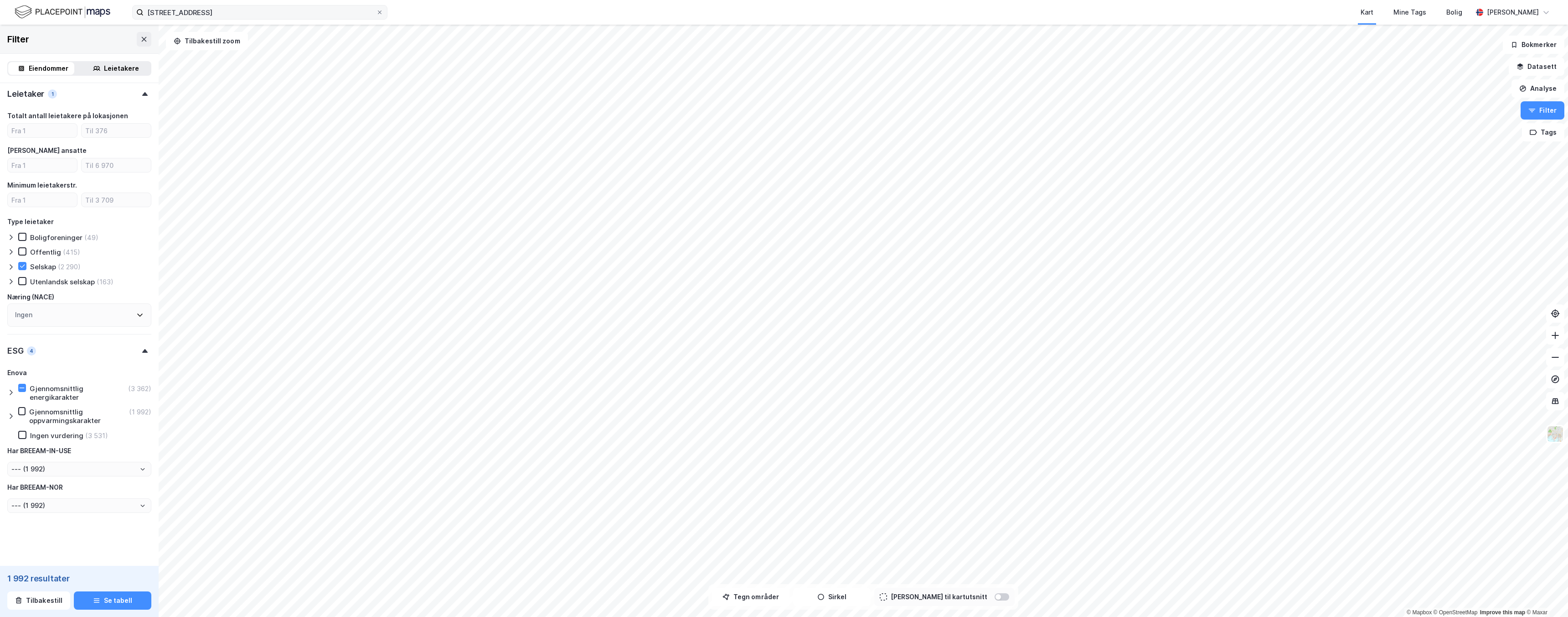
click at [8, 390] on icon at bounding box center [11, 393] width 8 height 8
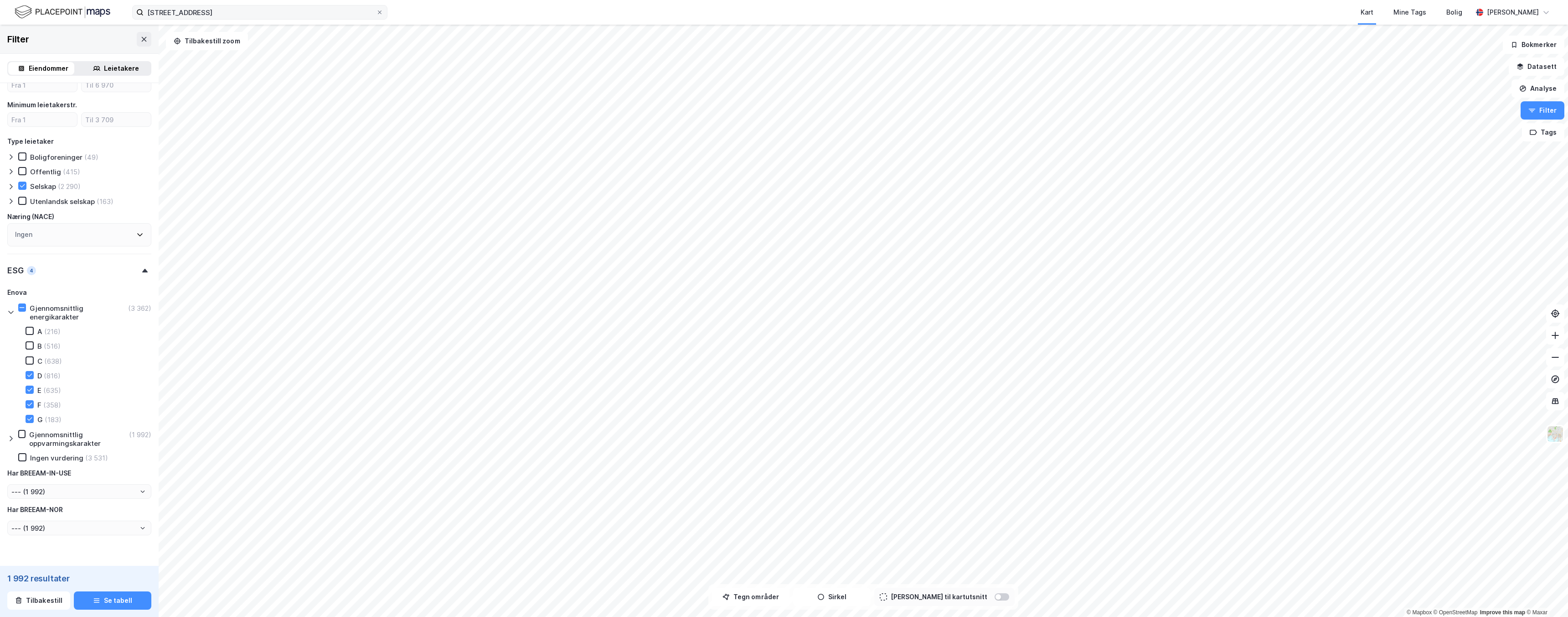
scroll to position [732, 0]
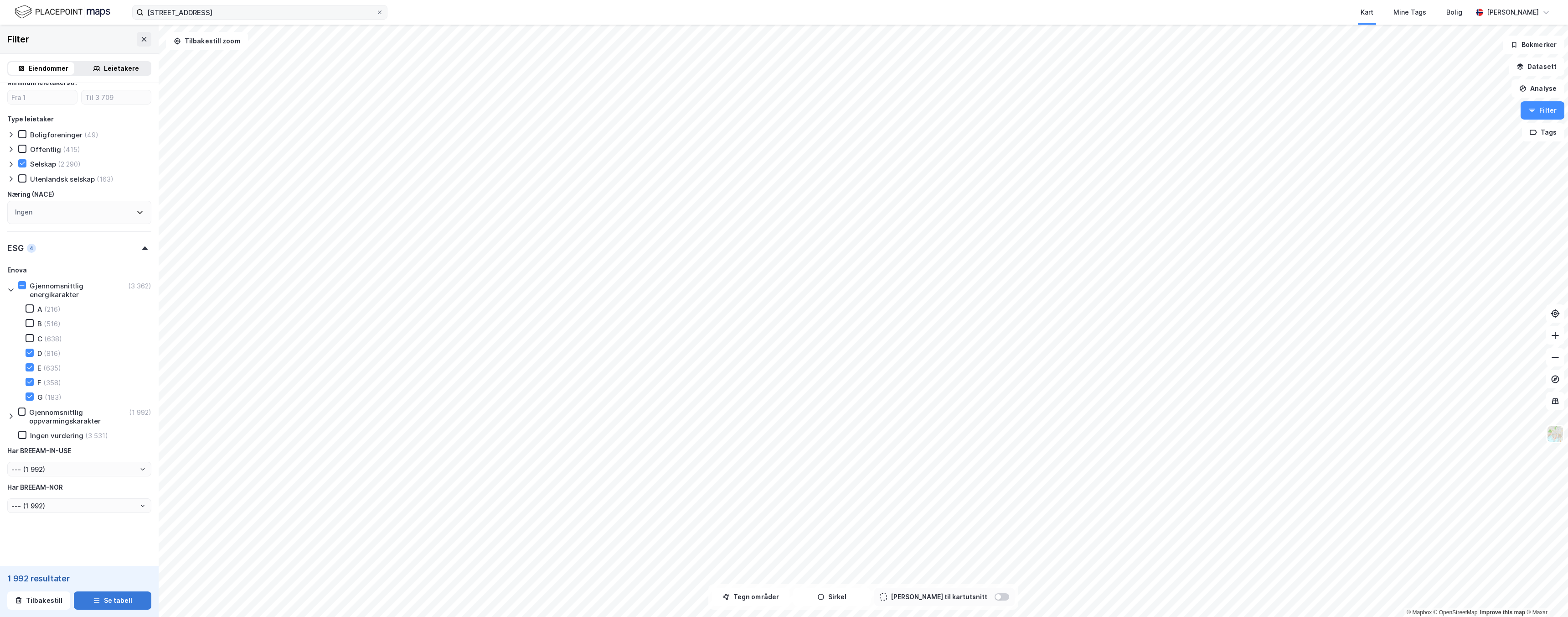
click at [117, 603] on button "Se tabell" at bounding box center [112, 600] width 77 height 18
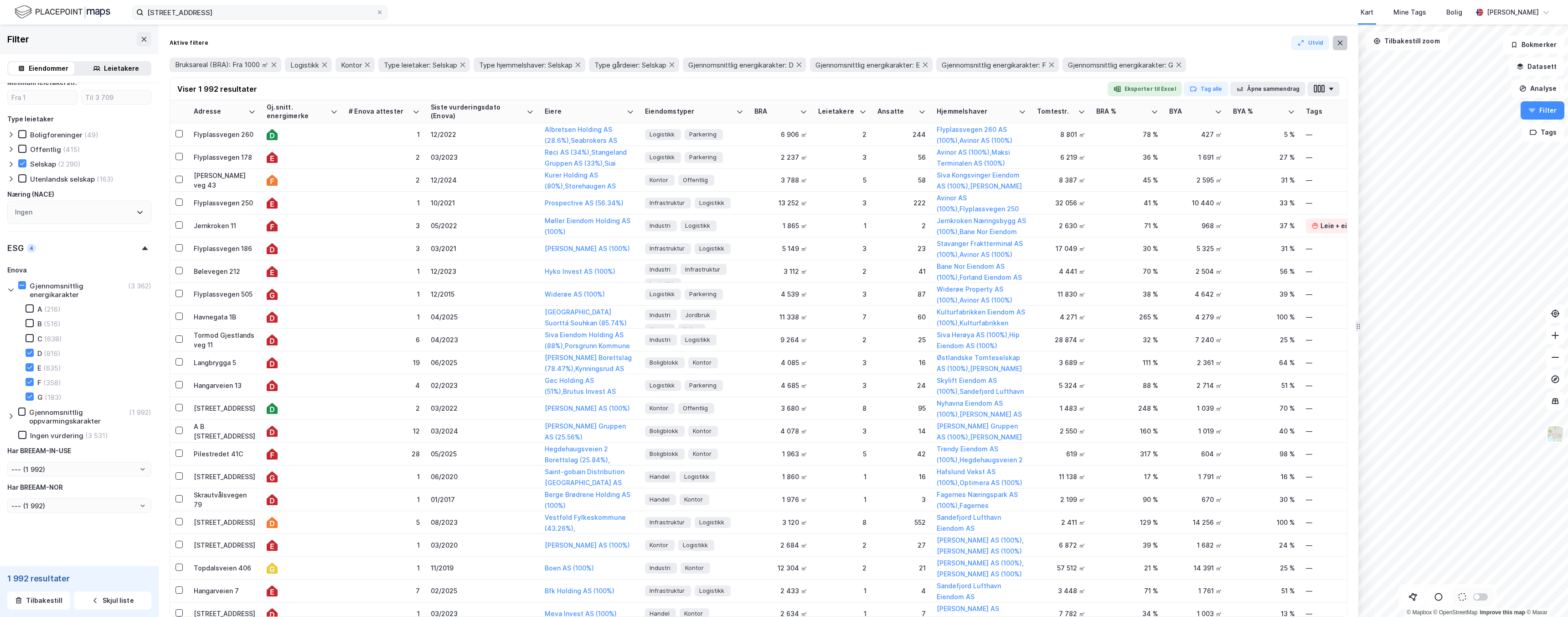
click at [1342, 40] on icon at bounding box center [1341, 43] width 8 height 8
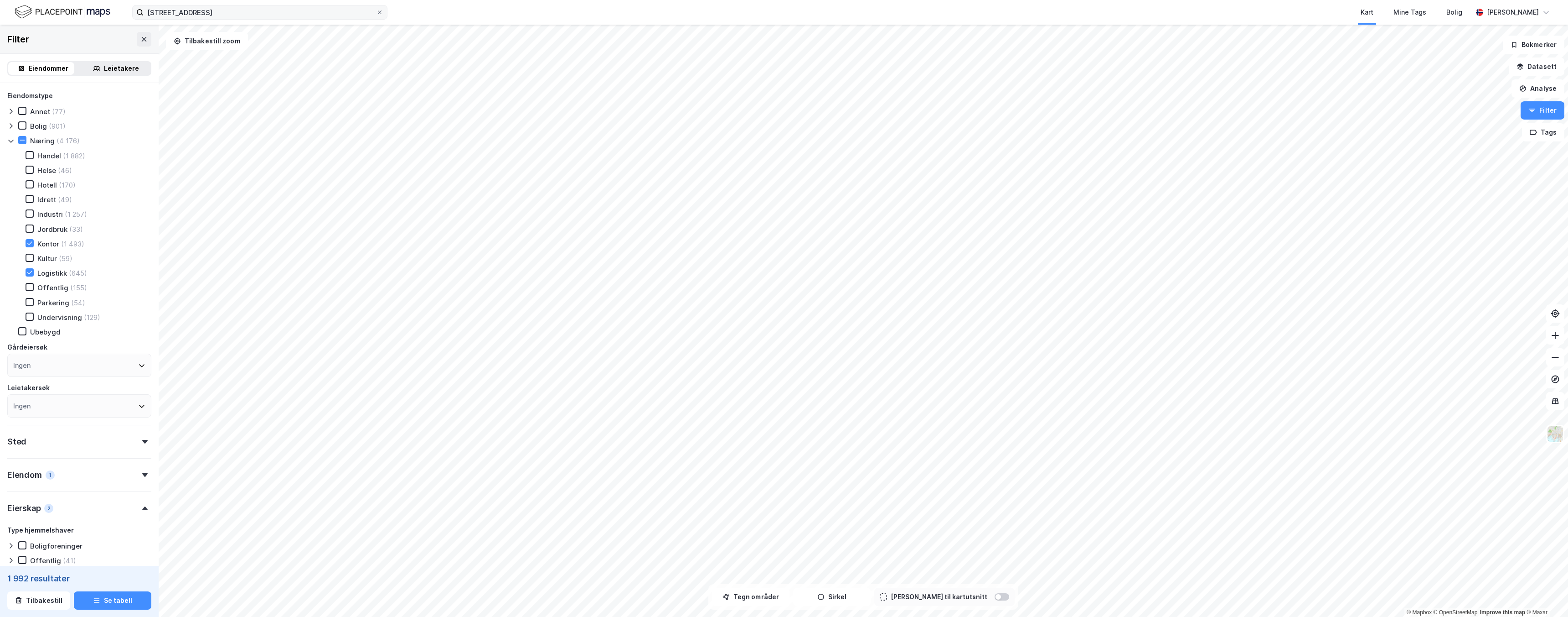
click at [59, 39] on div "Filter" at bounding box center [79, 39] width 158 height 29
click at [109, 601] on button "Se tabell" at bounding box center [112, 600] width 77 height 18
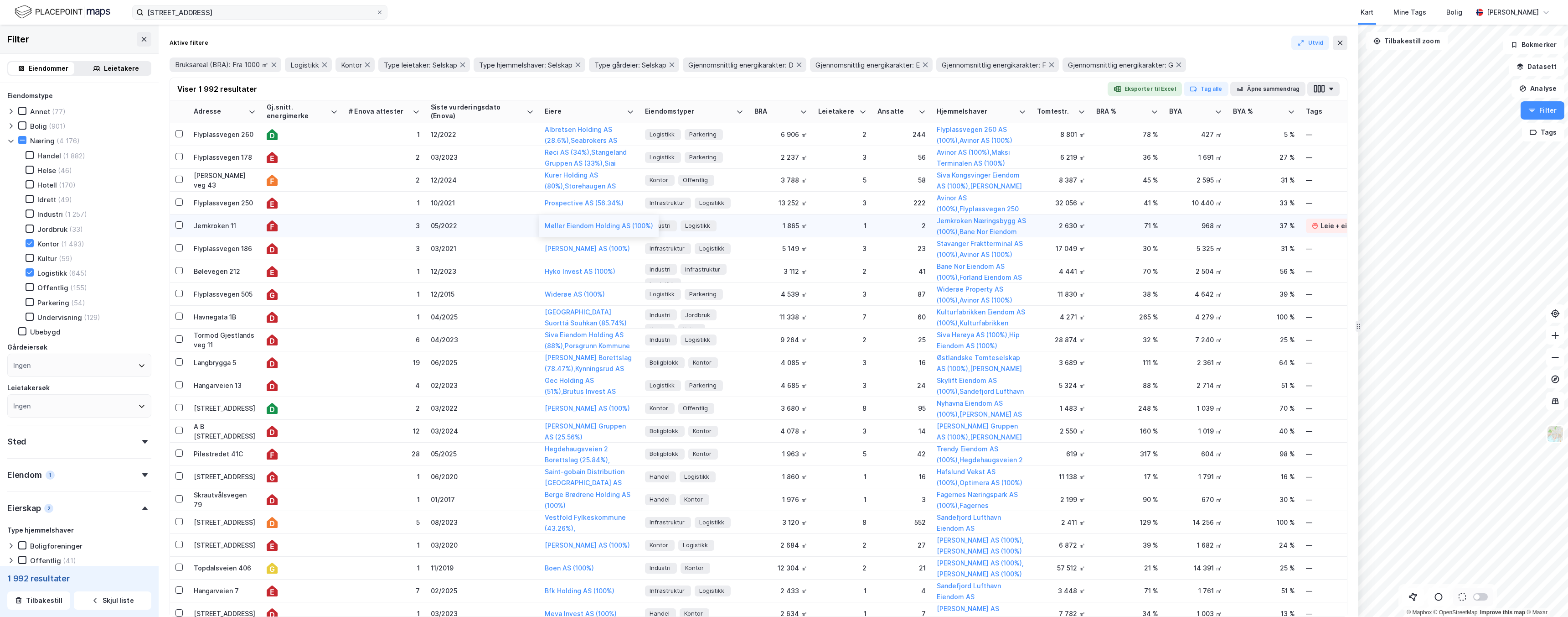
click at [547, 219] on td "Møller Eiendom Holding AS (100%)" at bounding box center [599, 226] width 119 height 23
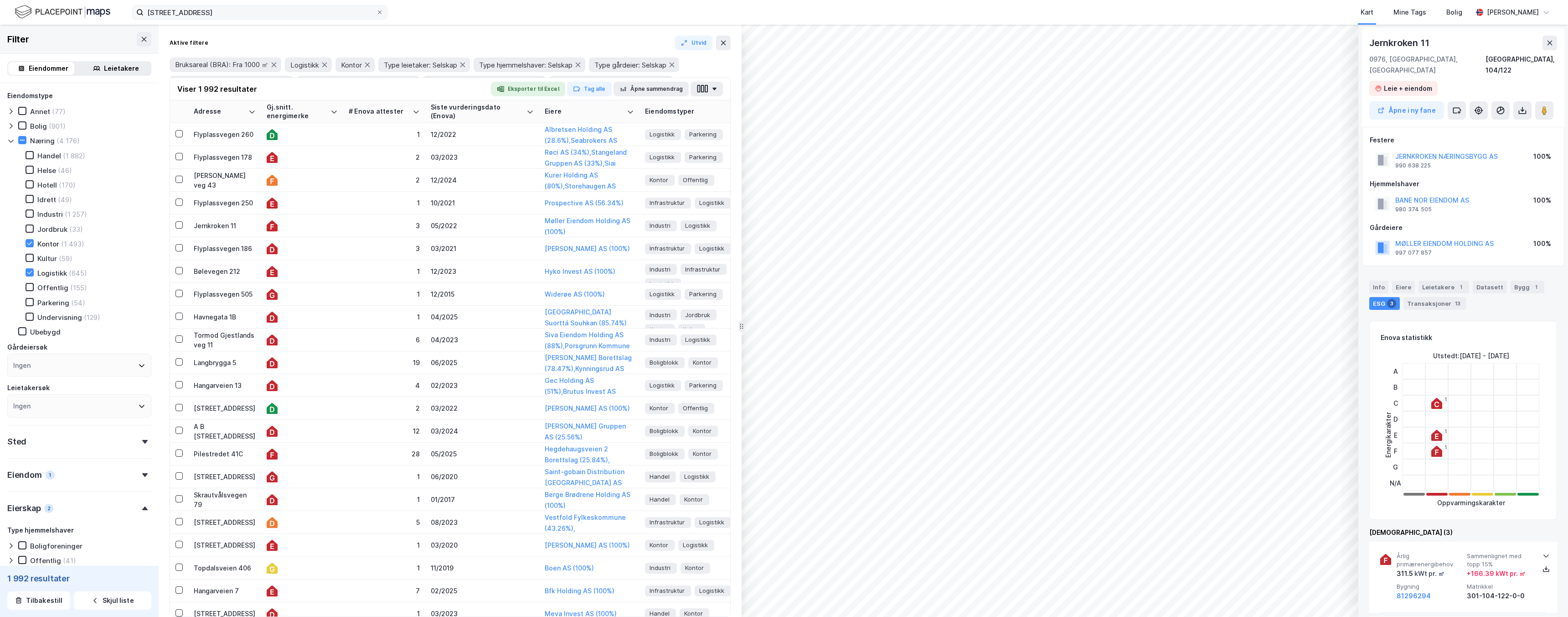
drag, startPoint x: 1356, startPoint y: 166, endPoint x: 740, endPoint y: 190, distance: 616.5
click at [368, 281] on td "1" at bounding box center [384, 271] width 82 height 23
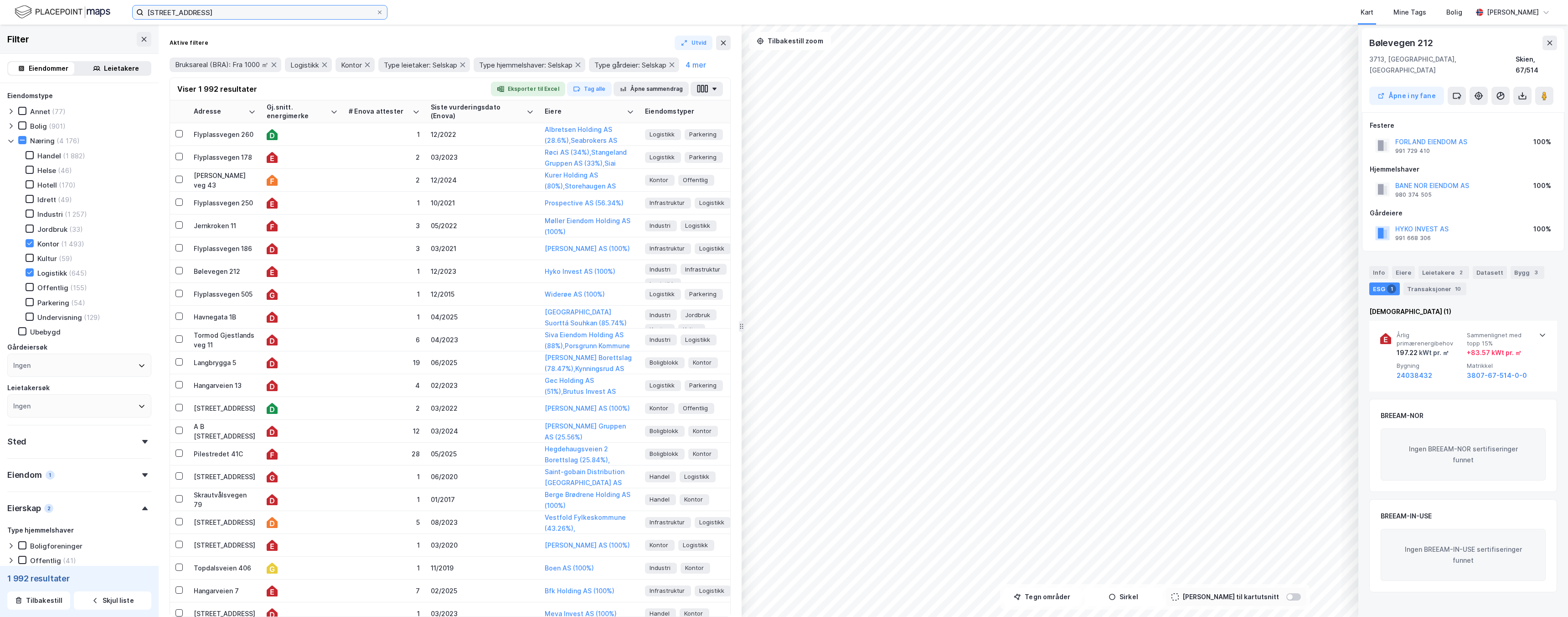
click at [297, 16] on input "[STREET_ADDRESS]" at bounding box center [260, 12] width 233 height 14
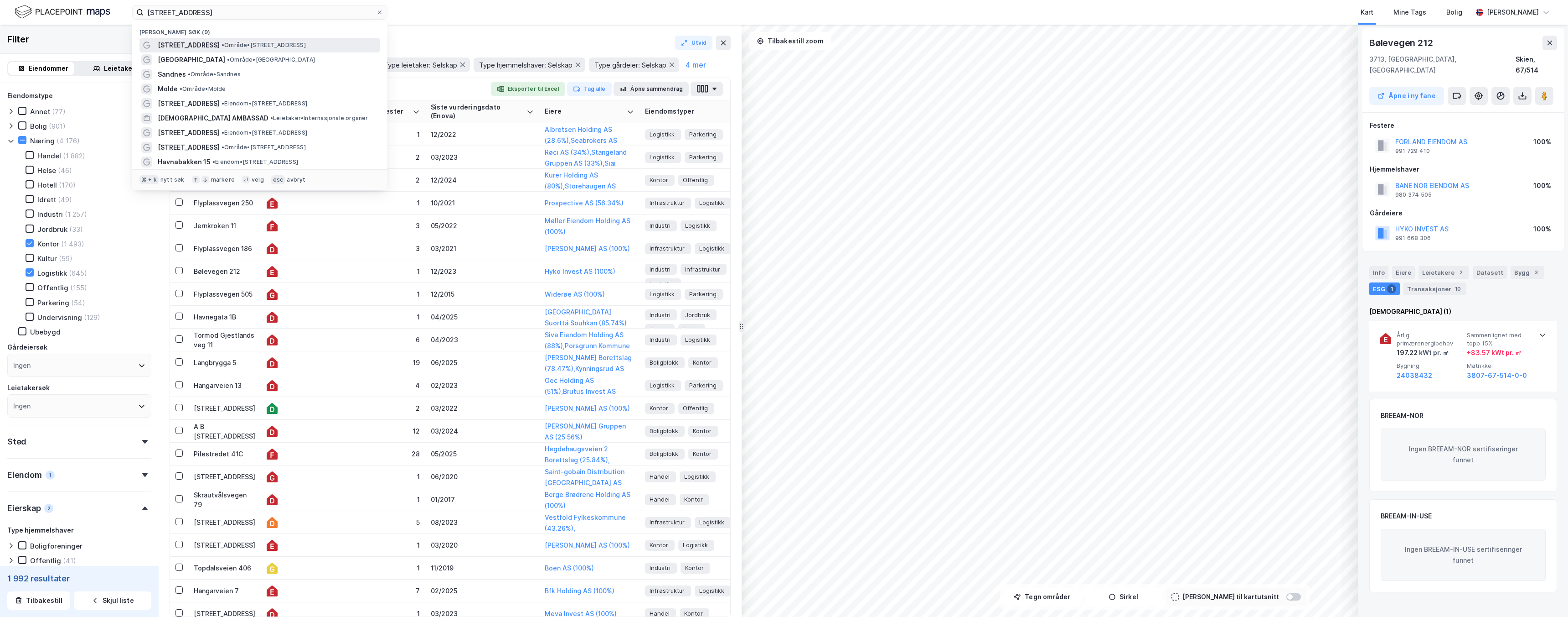
click at [249, 48] on span "• Område • [STREET_ADDRESS]" at bounding box center [263, 45] width 84 height 8
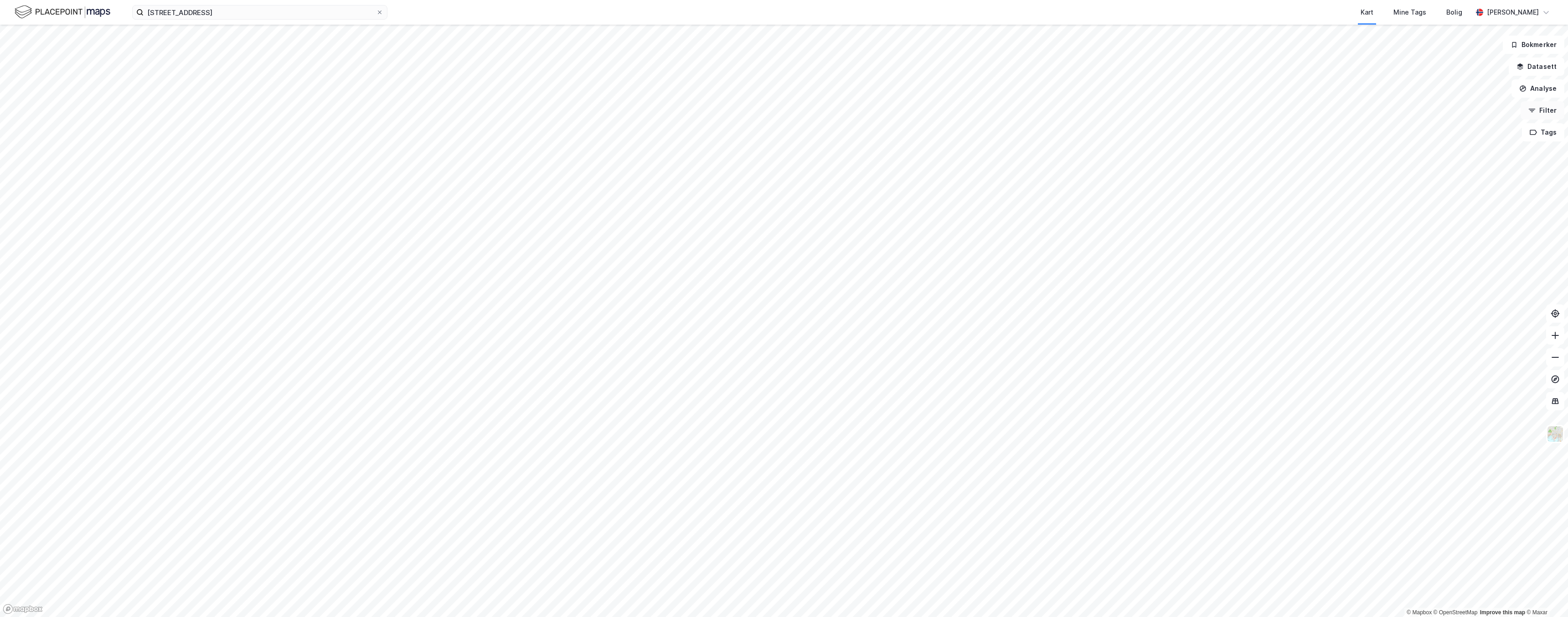
click at [1534, 116] on button "Filter" at bounding box center [1542, 110] width 44 height 18
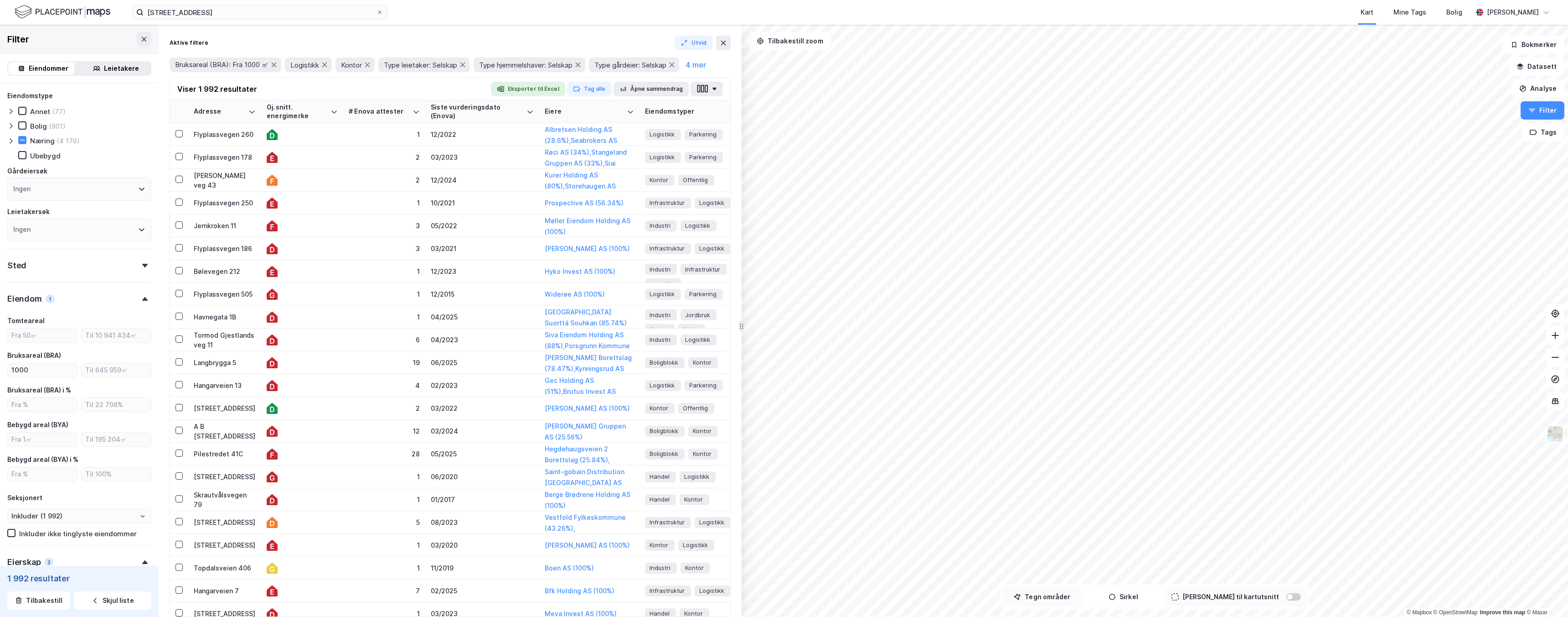
click at [1037, 595] on button "Tegn områder" at bounding box center [1042, 597] width 77 height 18
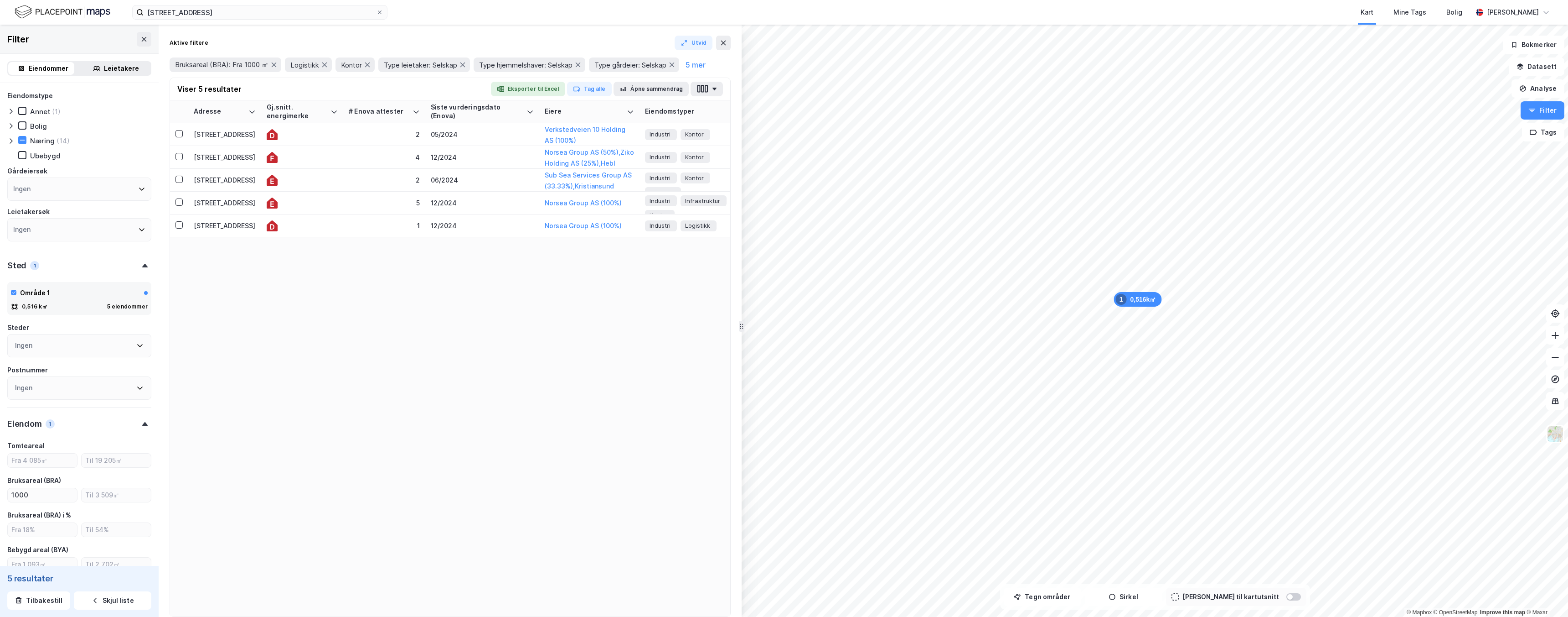
type input "Inkluder (5)"
type input "--- (5)"
click at [385, 226] on div "1" at bounding box center [384, 225] width 71 height 10
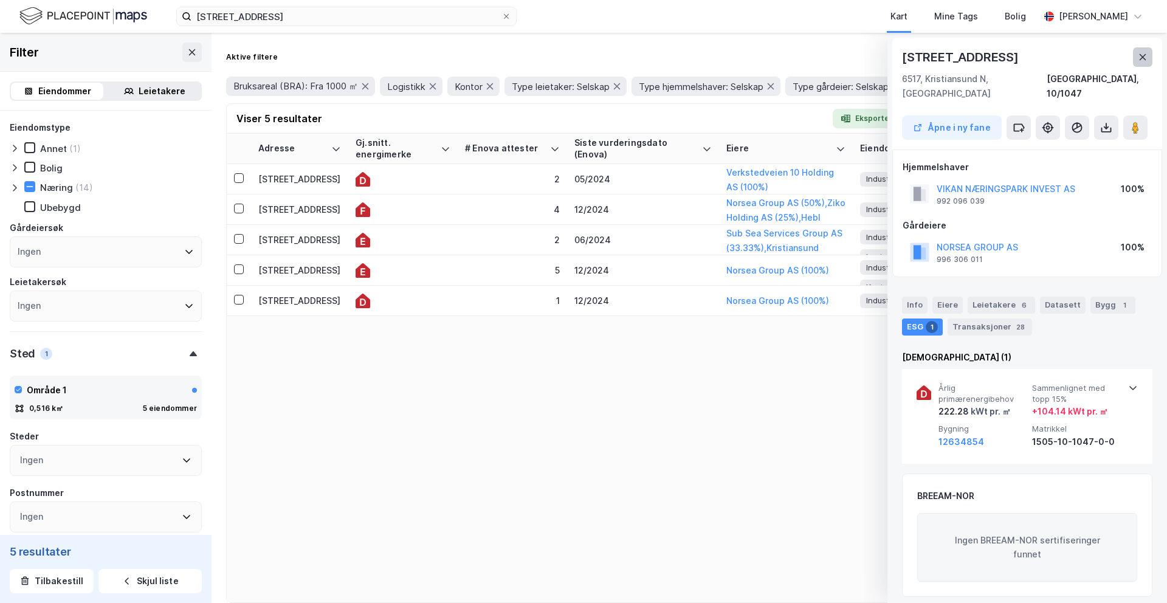
click at [1144, 63] on button at bounding box center [1142, 56] width 19 height 19
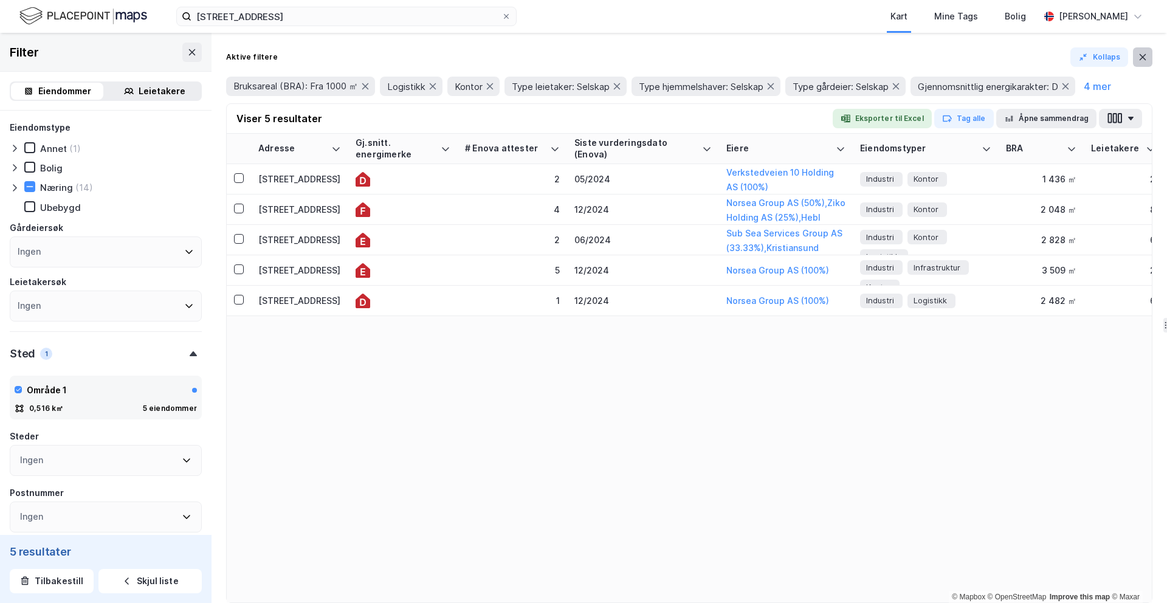
click at [1137, 61] on button at bounding box center [1142, 56] width 19 height 19
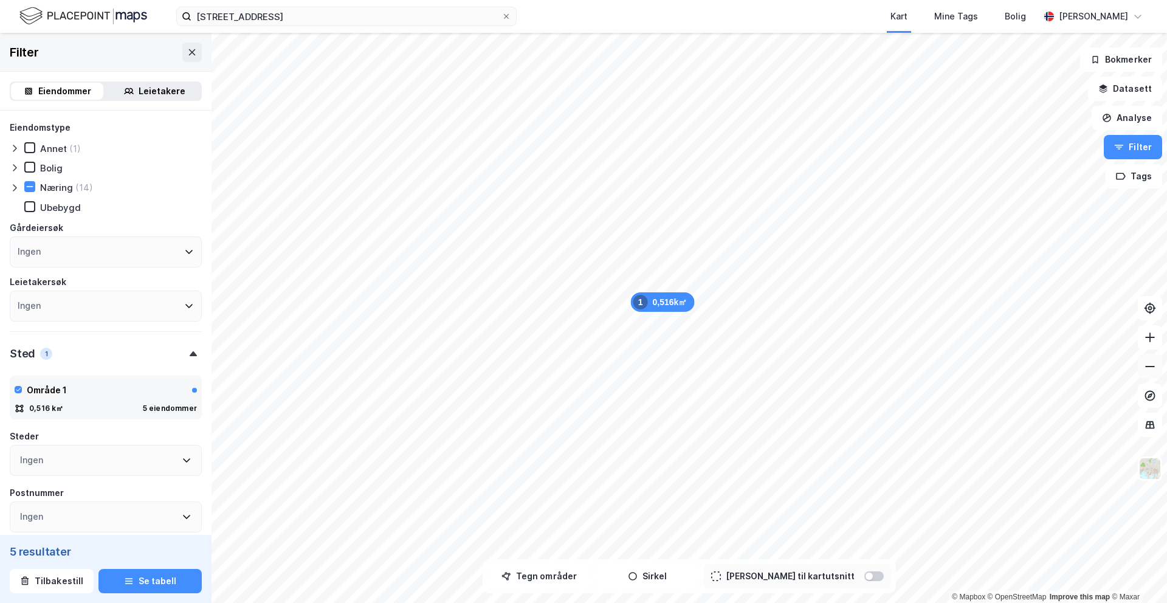
click at [1148, 361] on icon at bounding box center [1150, 366] width 12 height 12
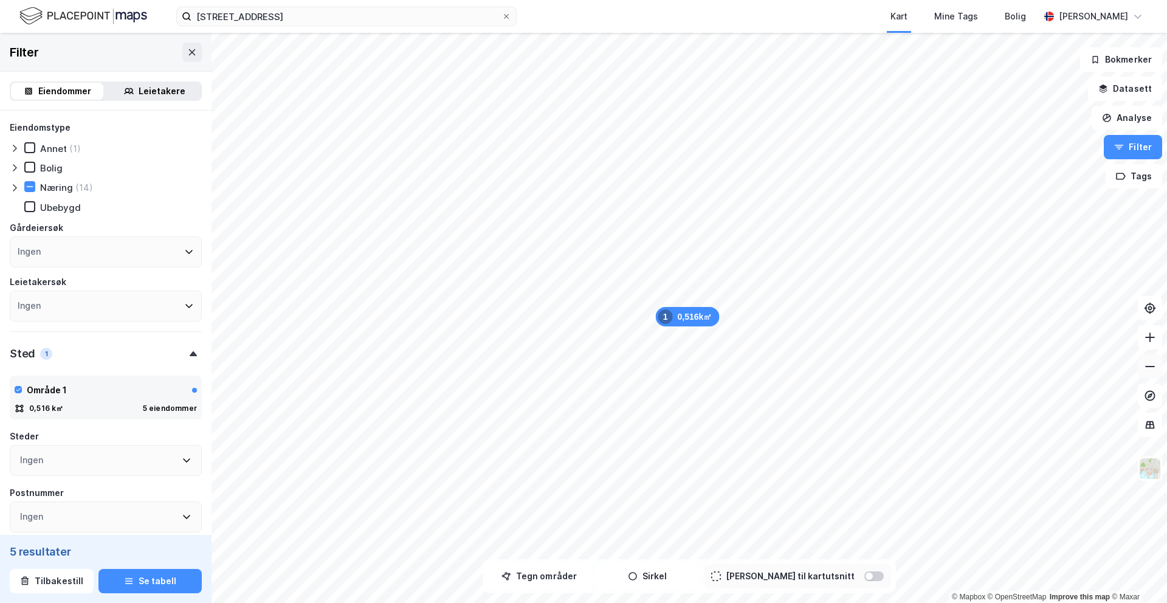
click at [1148, 361] on icon at bounding box center [1150, 366] width 12 height 12
click at [193, 57] on button at bounding box center [191, 52] width 19 height 19
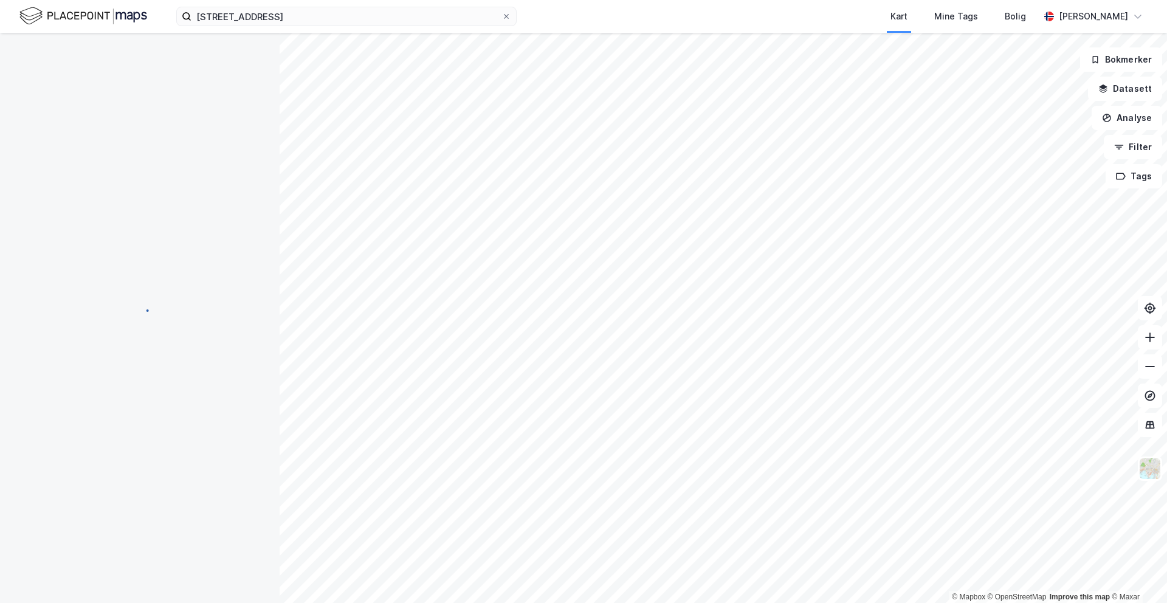
scroll to position [28, 0]
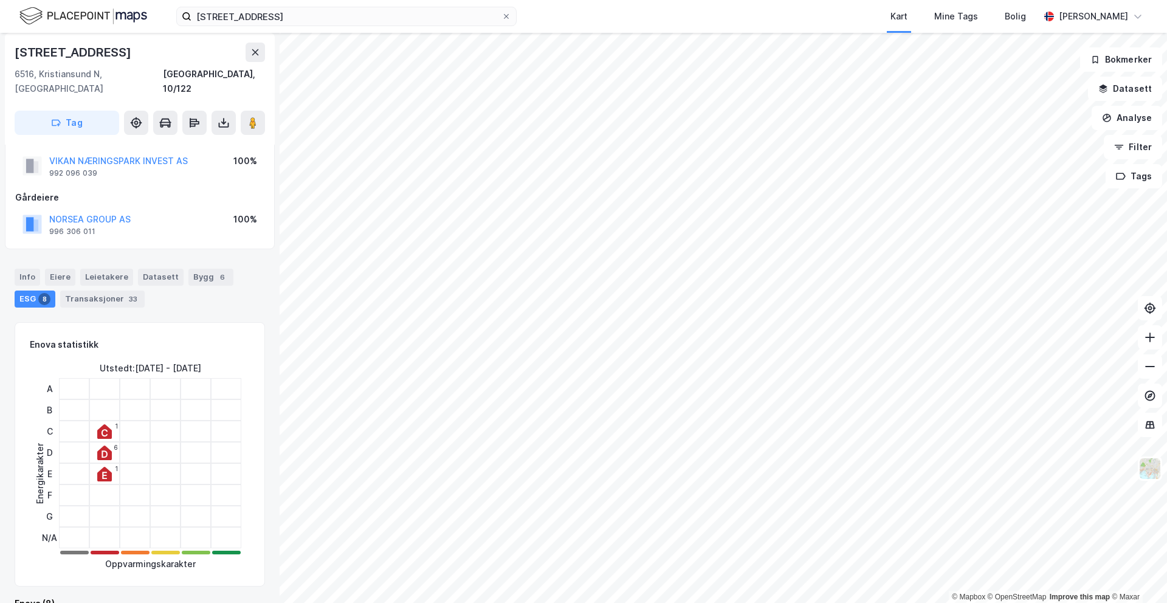
scroll to position [28, 0]
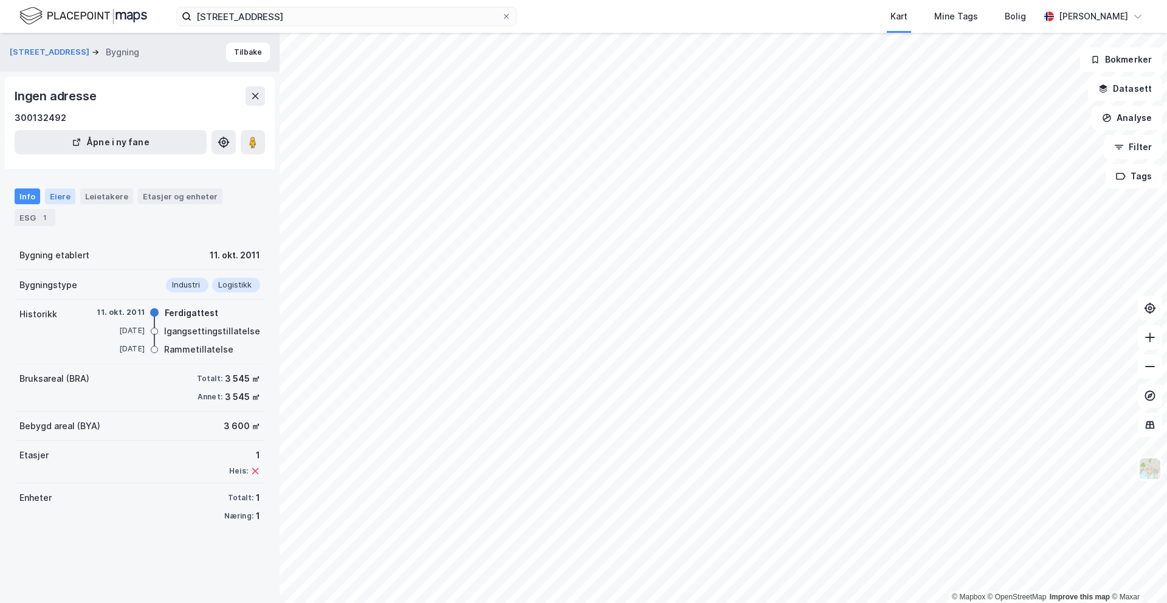
click at [59, 199] on div "Eiere" at bounding box center [60, 196] width 30 height 16
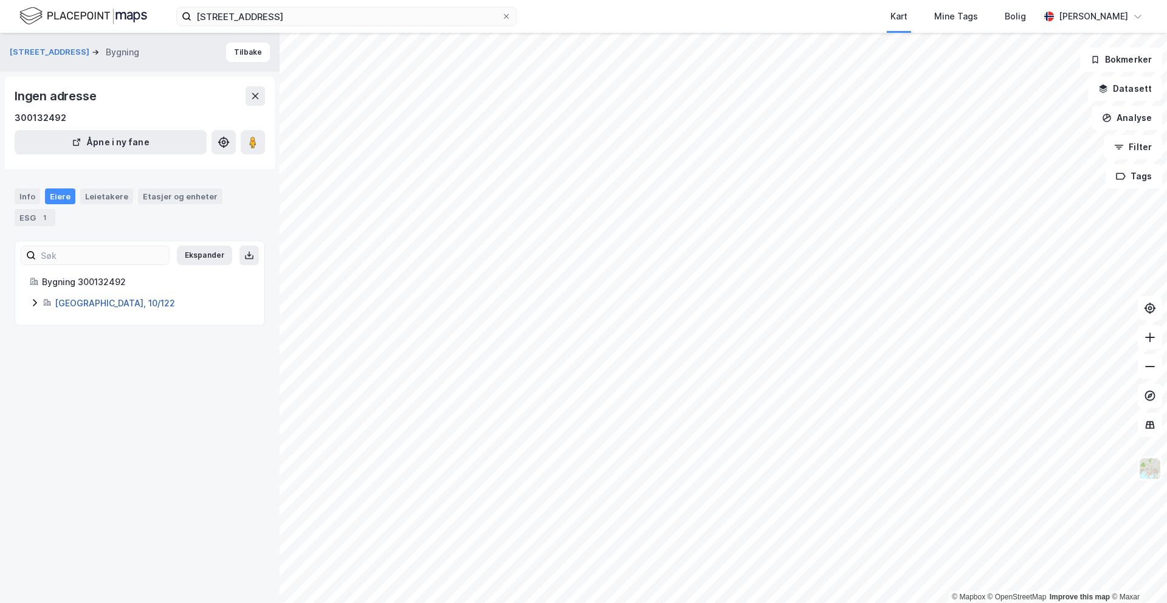
click at [81, 298] on link "[GEOGRAPHIC_DATA], 10/122" at bounding box center [115, 303] width 120 height 10
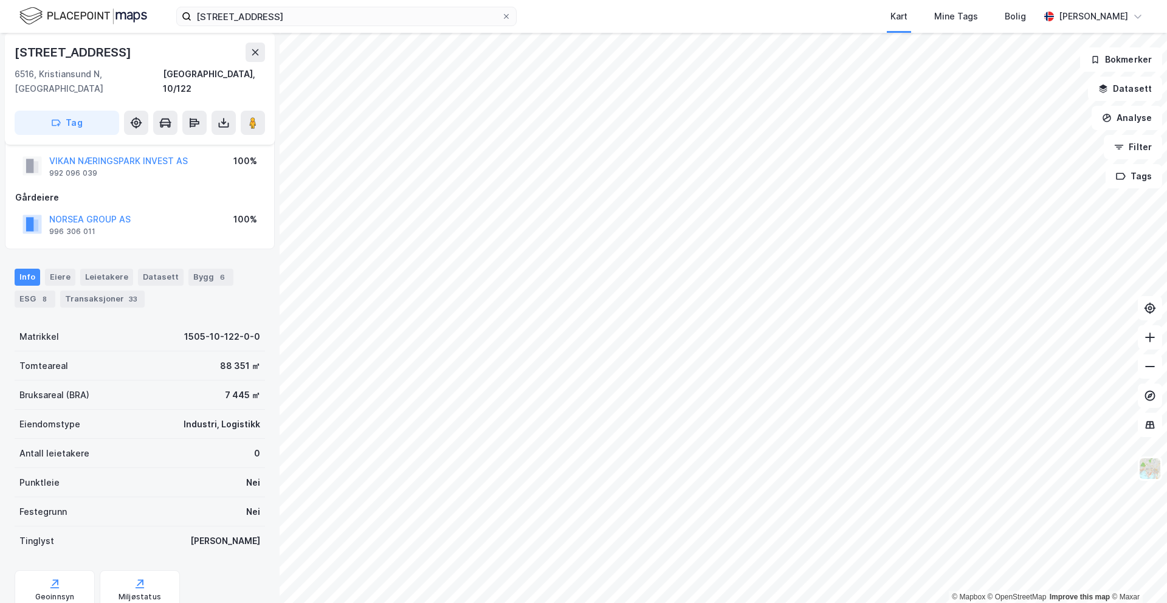
scroll to position [58, 0]
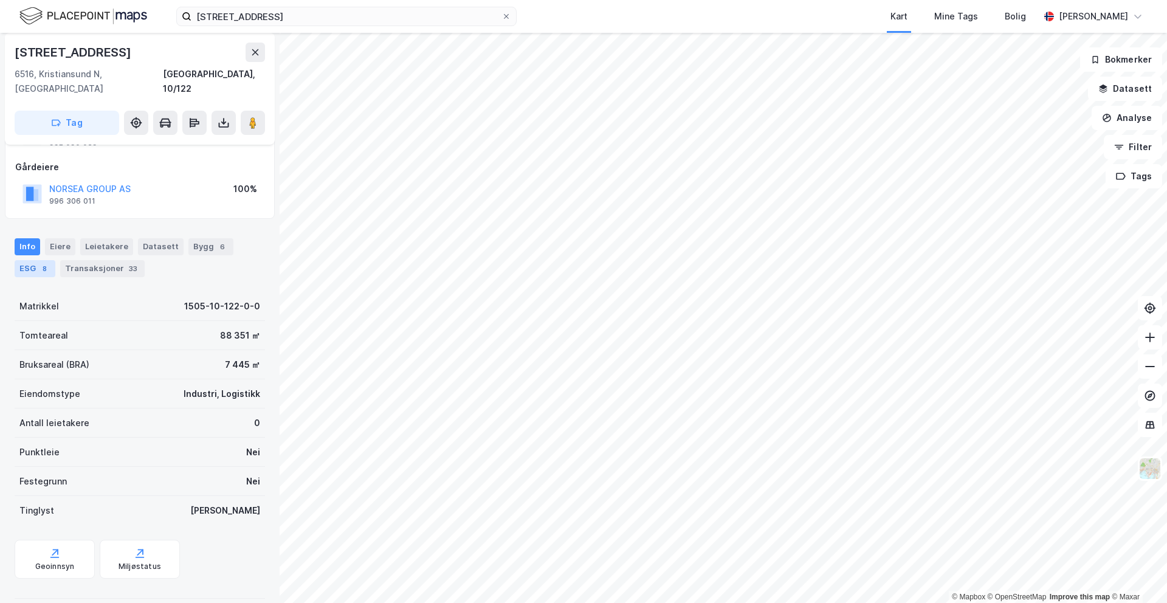
click at [33, 260] on div "ESG 8" at bounding box center [35, 268] width 41 height 17
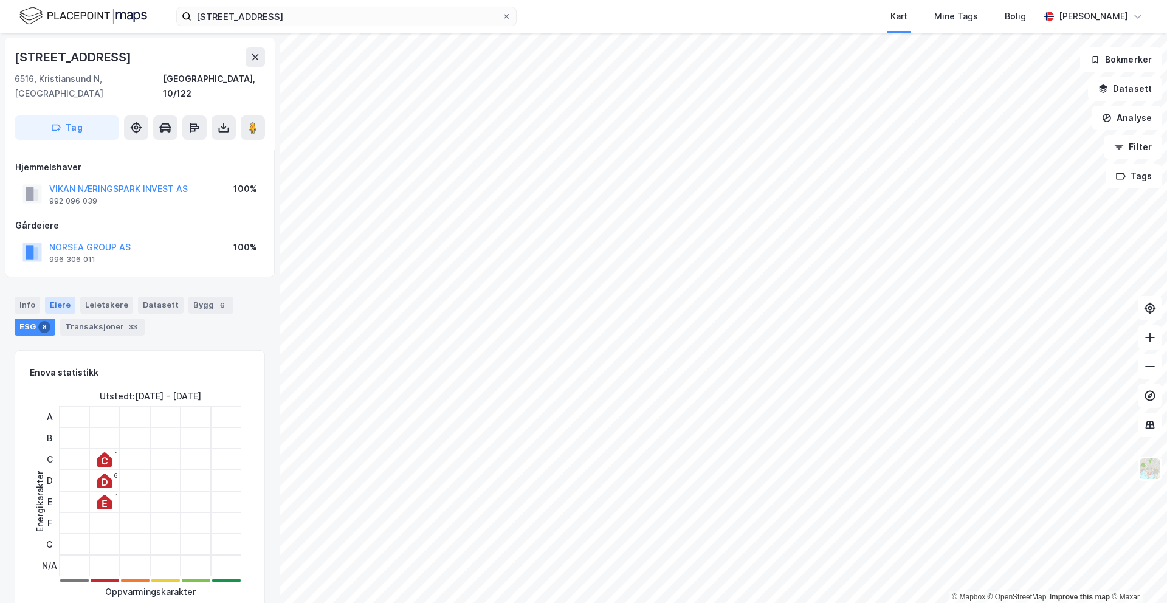
click at [66, 297] on div "Eiere" at bounding box center [60, 305] width 30 height 17
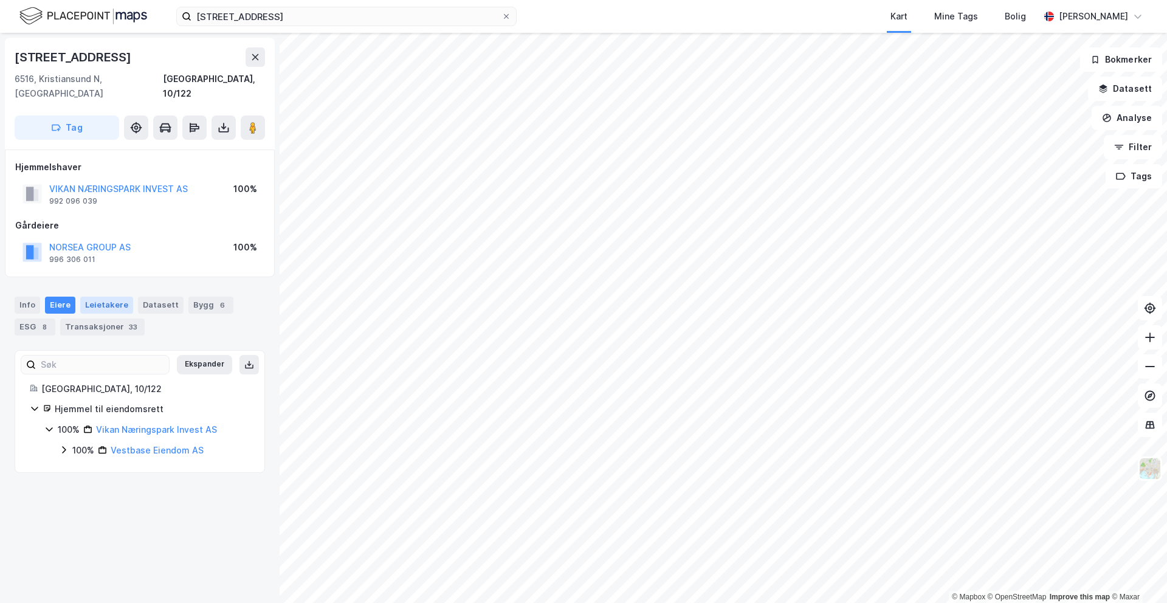
click at [126, 297] on div "Leietakere" at bounding box center [106, 305] width 53 height 17
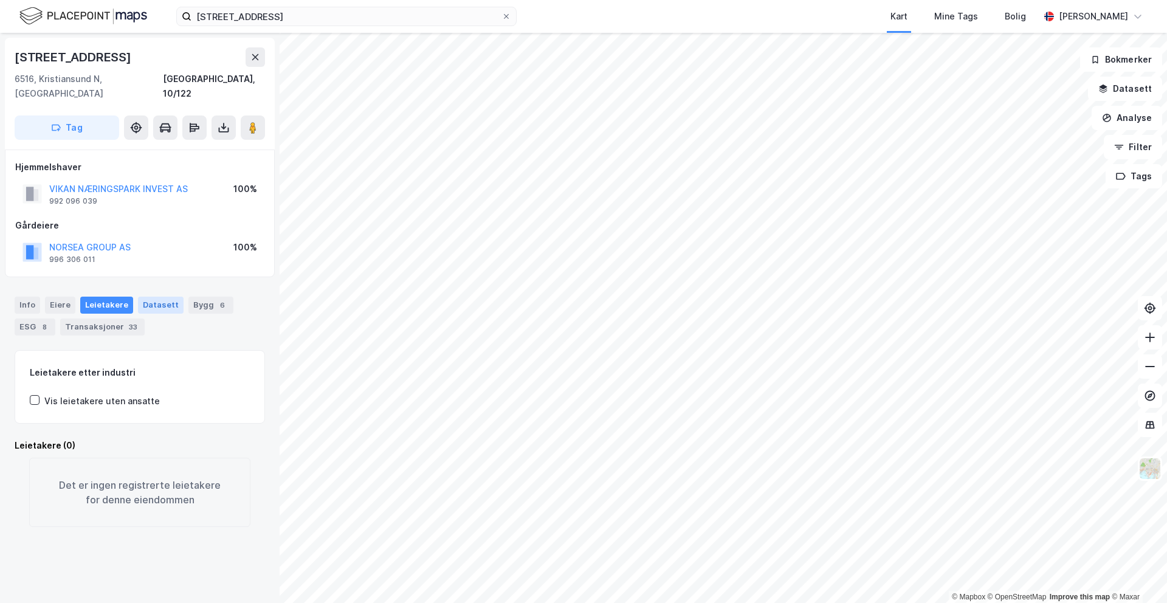
click at [171, 297] on div "Datasett" at bounding box center [161, 305] width 46 height 17
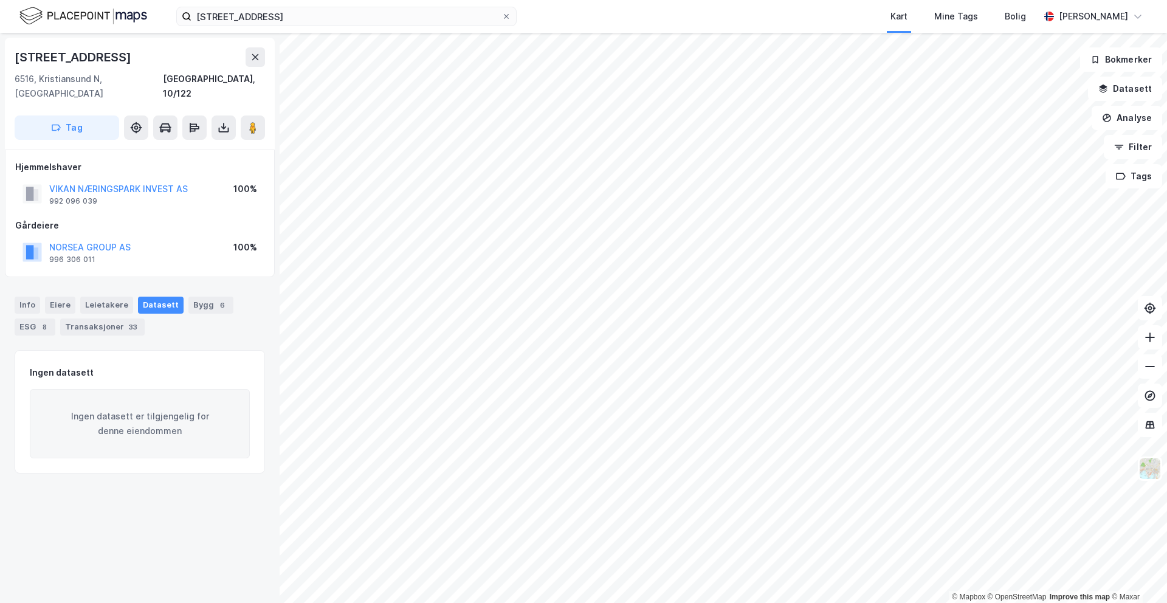
click at [206, 301] on div "Info [PERSON_NAME] Datasett Bygg 6 ESG 8 Transaksjoner 33" at bounding box center [140, 316] width 250 height 39
click at [216, 299] on div "6" at bounding box center [222, 305] width 12 height 12
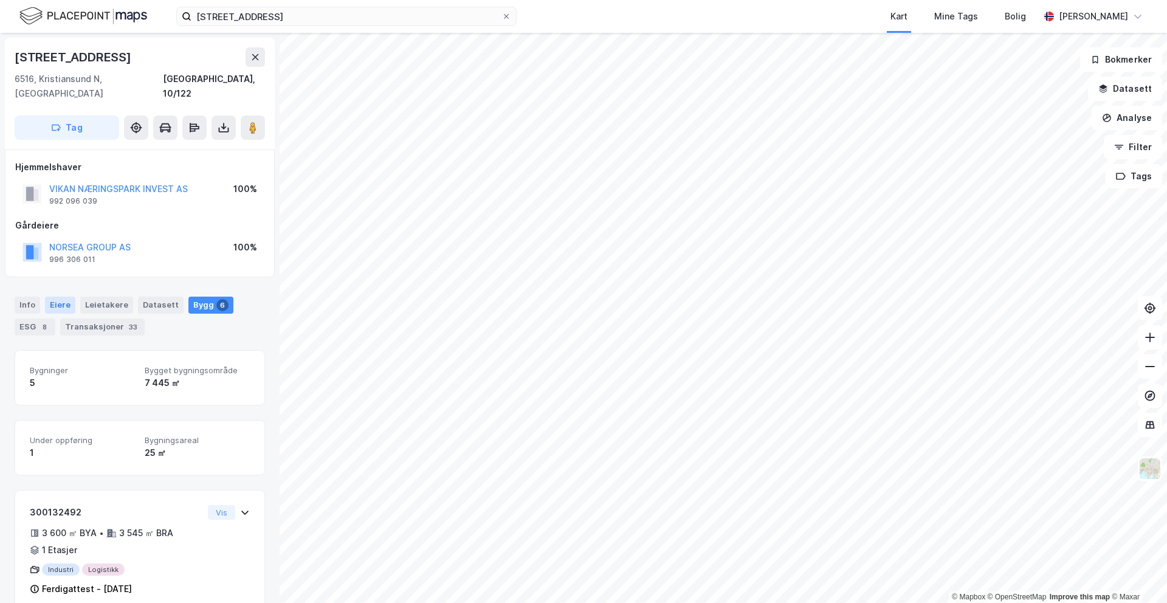
click at [47, 297] on div "Eiere" at bounding box center [60, 305] width 30 height 17
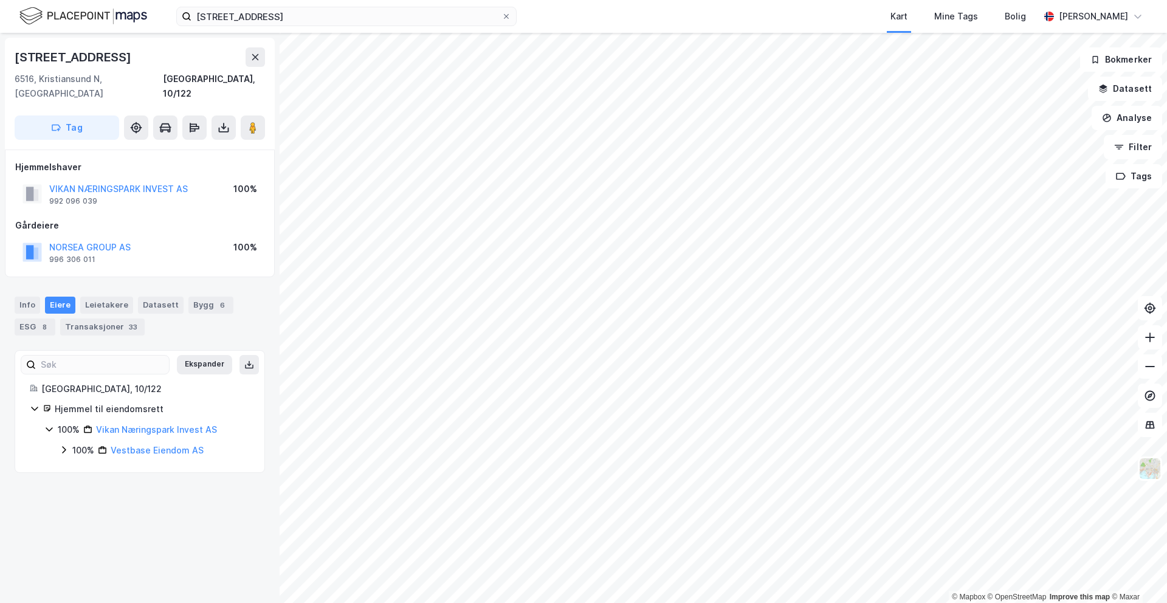
click at [67, 443] on div "100% Vestbase Eiendom AS" at bounding box center [154, 450] width 191 height 15
click at [49, 424] on icon at bounding box center [49, 429] width 10 height 10
click at [34, 403] on icon at bounding box center [35, 408] width 10 height 10
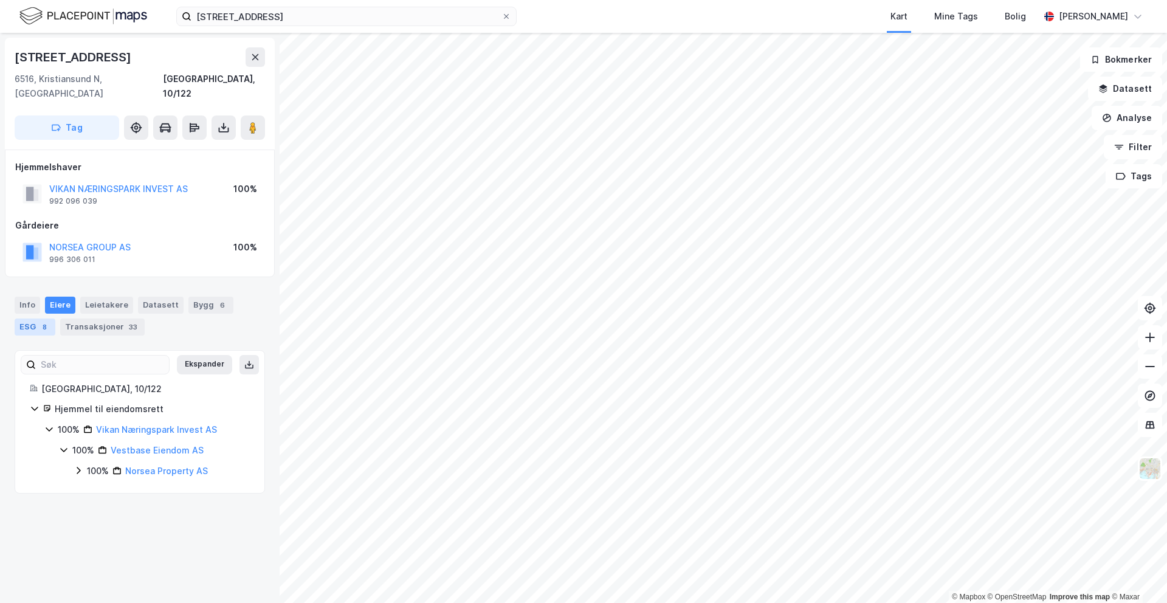
click at [30, 318] on div "ESG 8" at bounding box center [35, 326] width 41 height 17
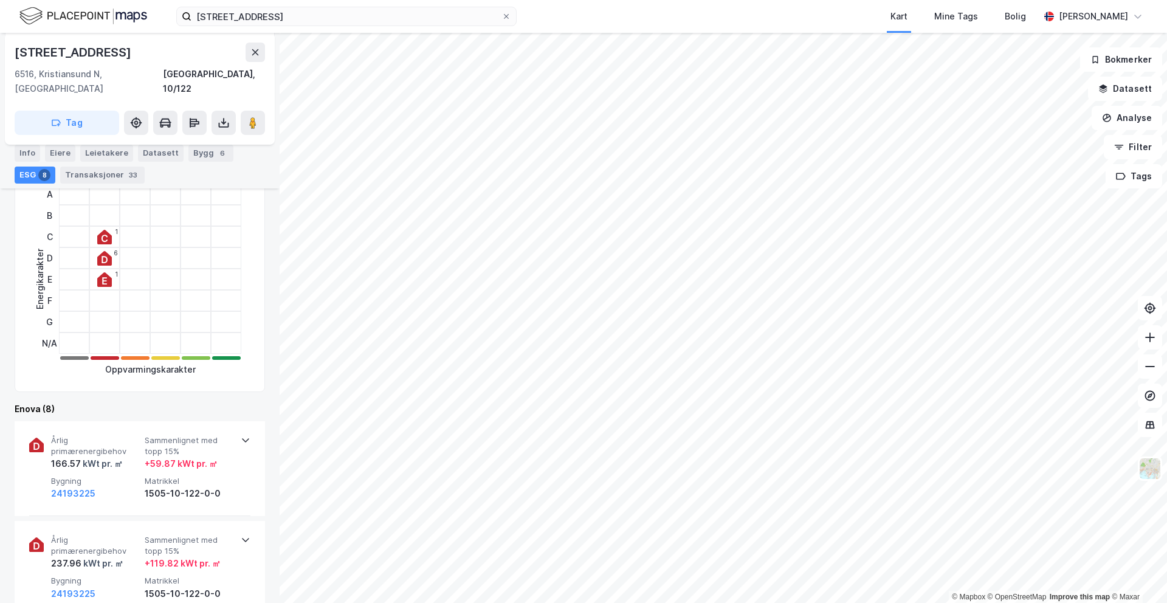
scroll to position [219, 0]
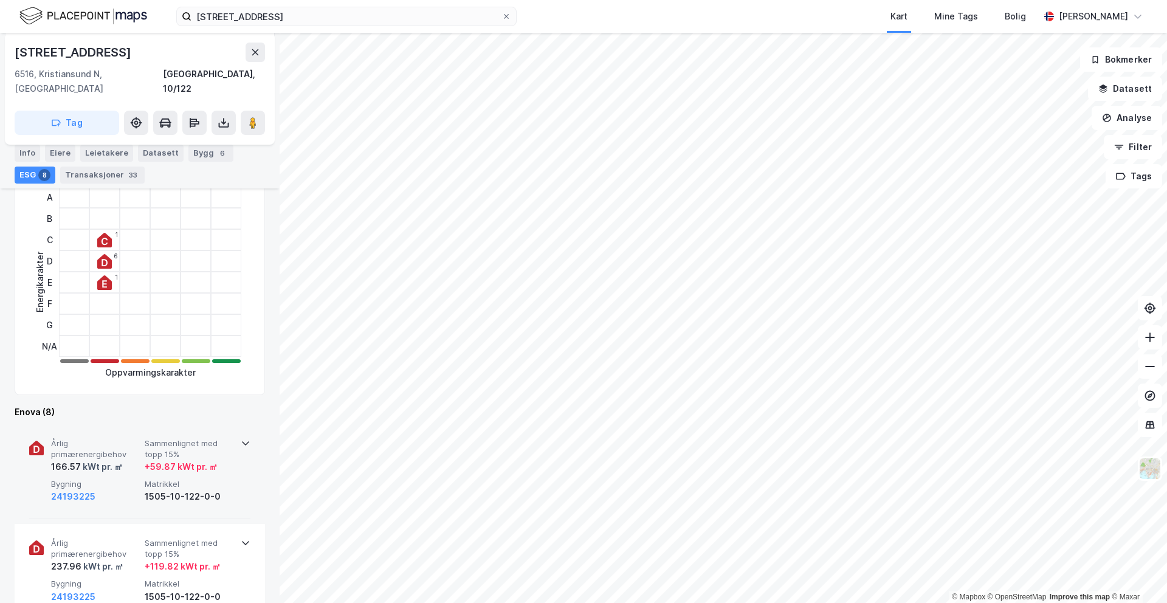
click at [236, 433] on div "Årlig primærenergibehov 166.57 kWt pr. ㎡ Sammenlignet med topp 15% + 59.87 kWt …" at bounding box center [139, 471] width 221 height 95
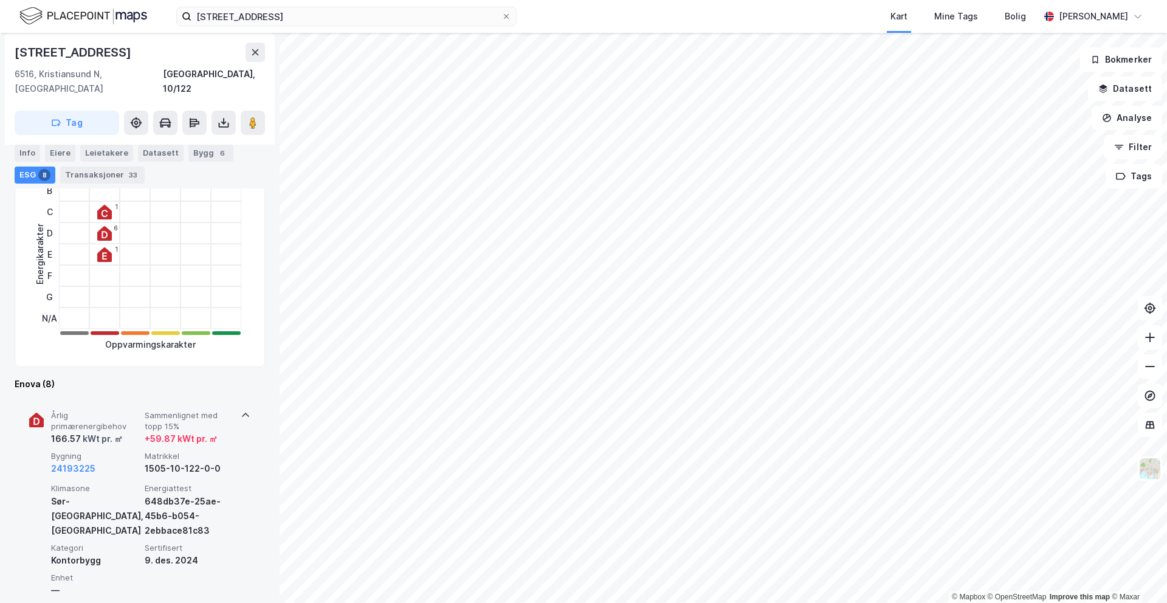
scroll to position [0, 0]
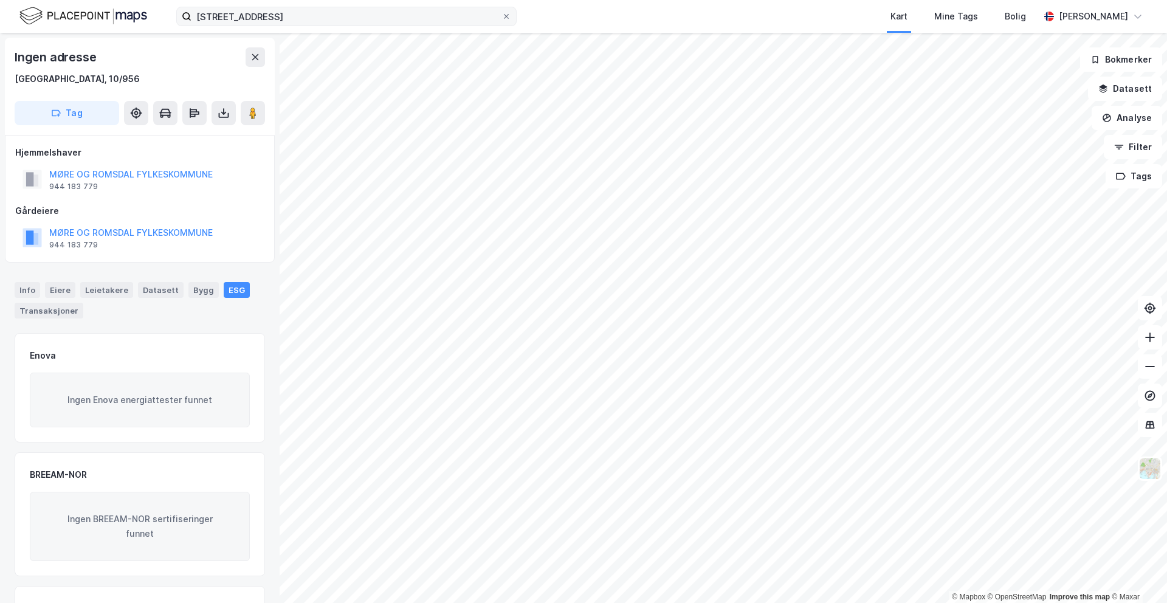
scroll to position [14, 0]
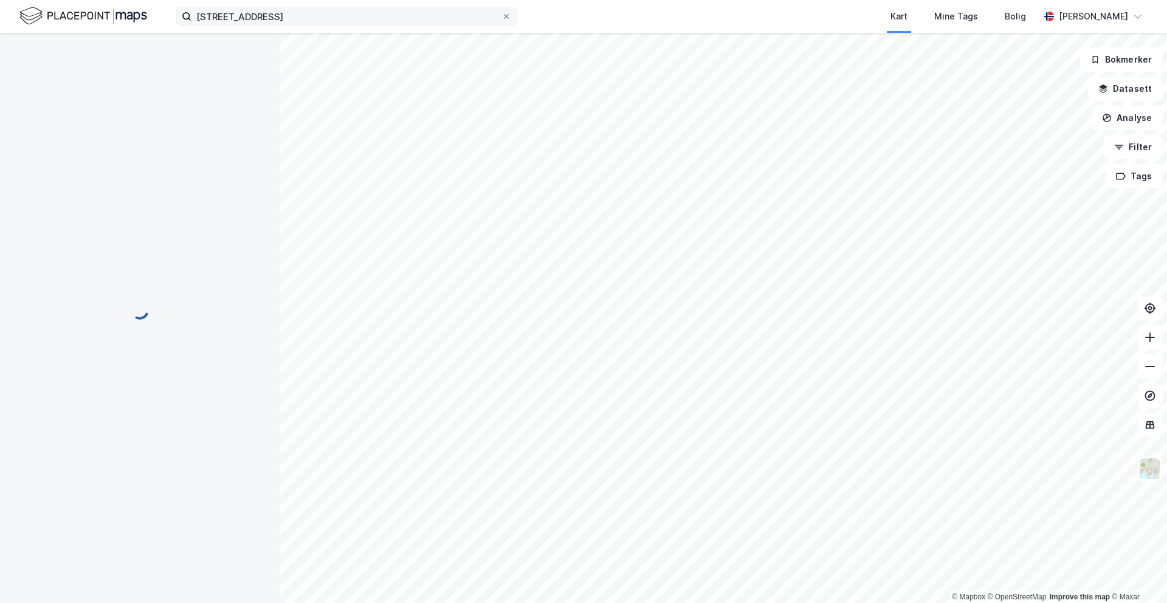
scroll to position [14, 0]
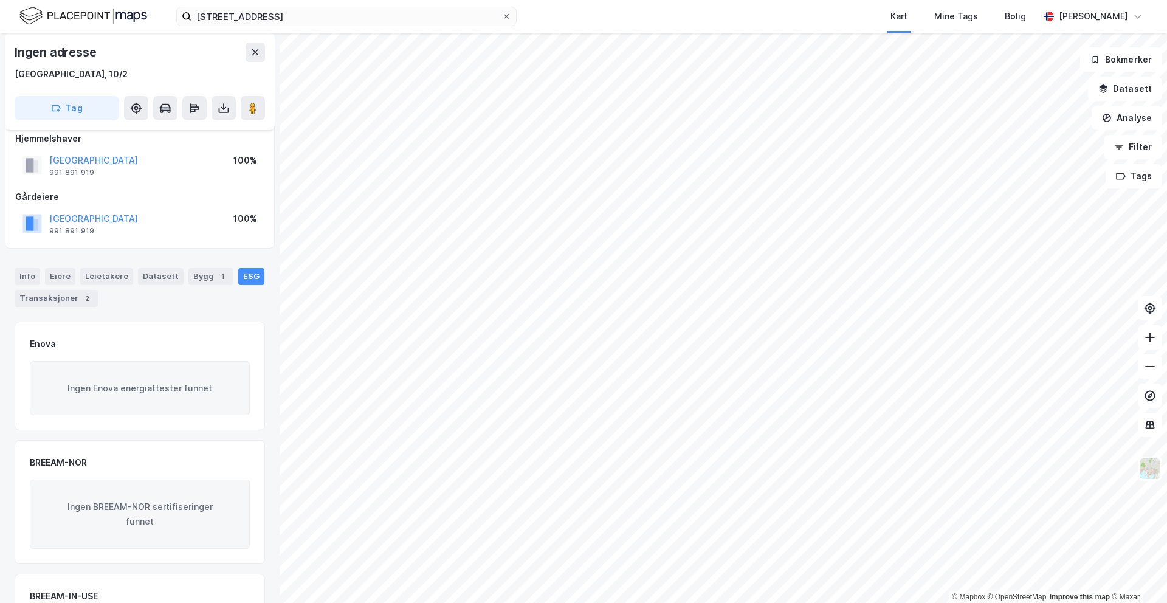
scroll to position [14, 0]
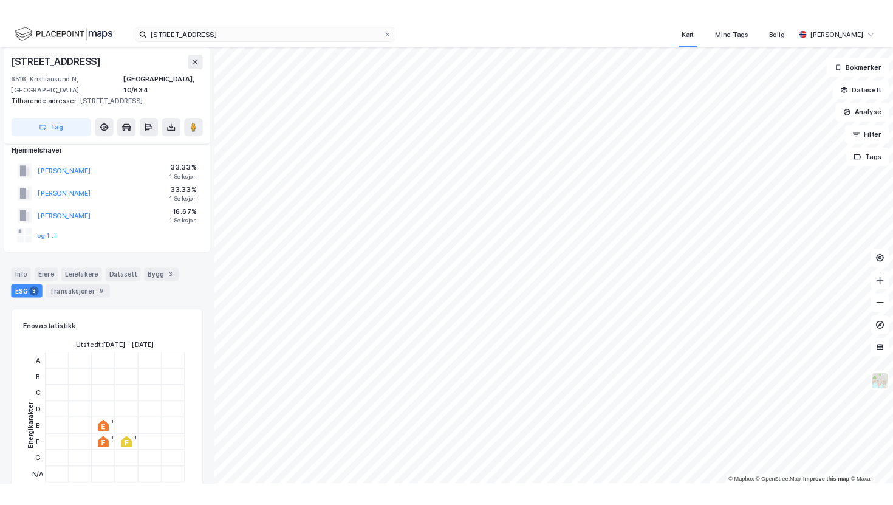
scroll to position [14, 0]
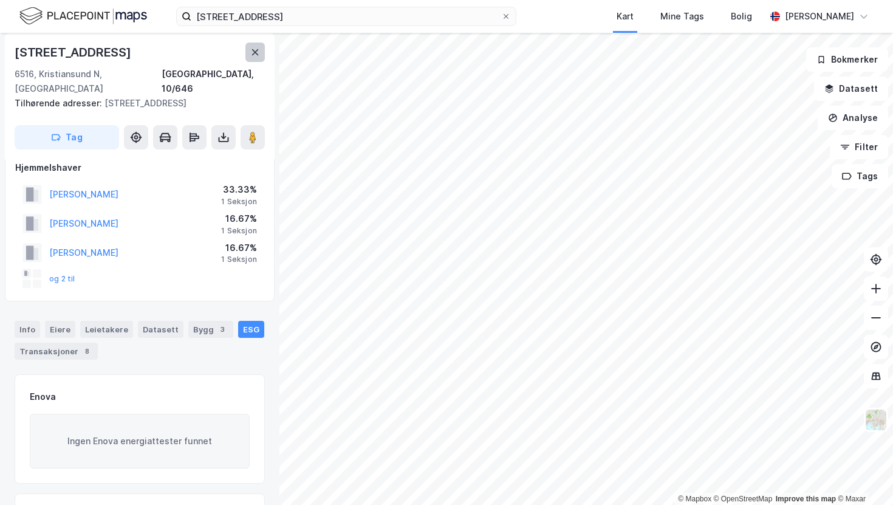
click at [253, 51] on icon at bounding box center [255, 52] width 10 height 10
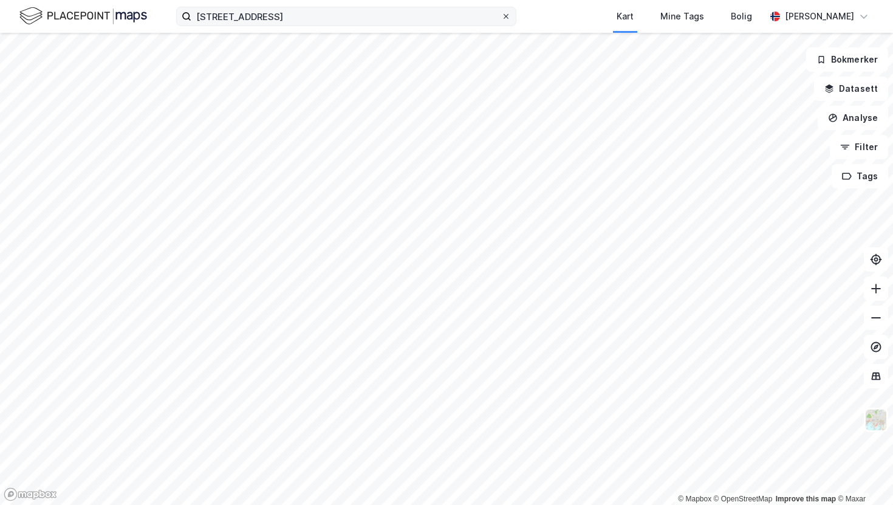
click at [507, 18] on icon at bounding box center [506, 16] width 5 height 5
click at [501, 18] on input "[STREET_ADDRESS]" at bounding box center [346, 16] width 310 height 18
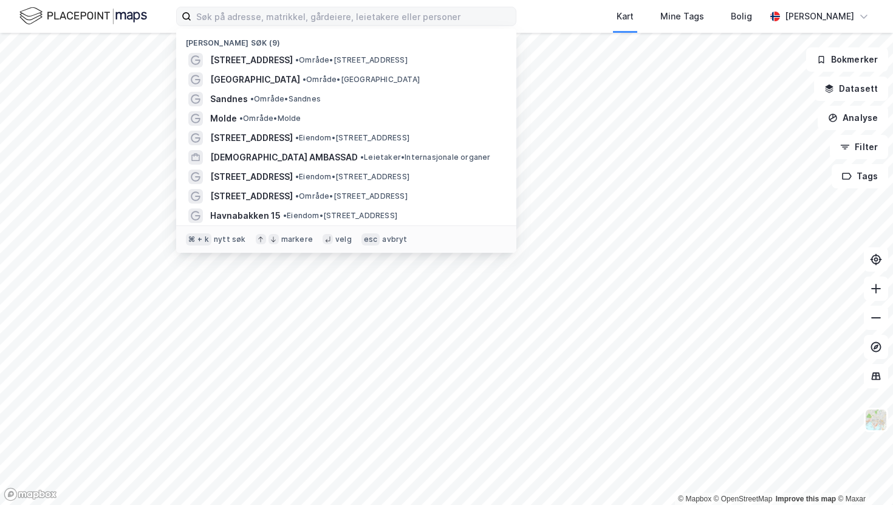
click at [571, 6] on div "Nylige søk (9) [STREET_ADDRESS] • Område • [STREET_ADDRESS] • Område • Kristian…" at bounding box center [446, 16] width 893 height 33
click at [309, 18] on input at bounding box center [353, 16] width 324 height 18
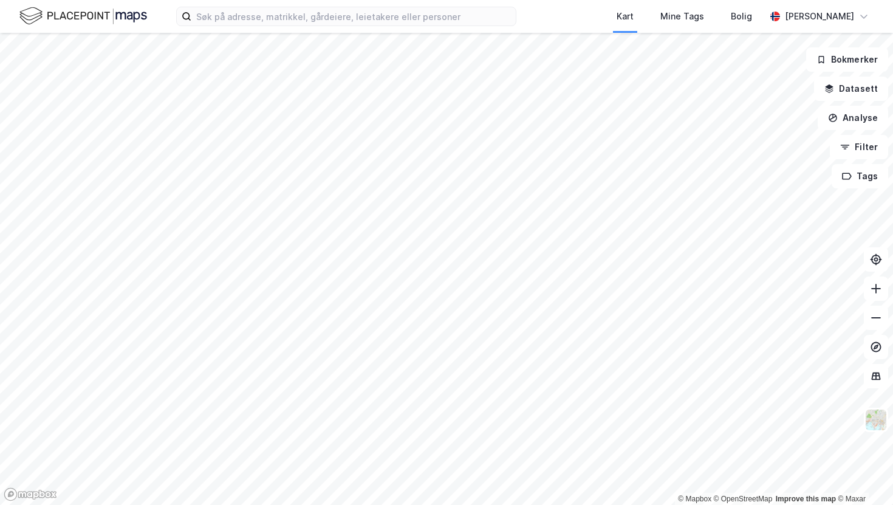
click at [561, 18] on div "Kart Mine Tags Bolig [PERSON_NAME]" at bounding box center [446, 16] width 893 height 33
